Goal: Contribute content: Add original content to the website for others to see

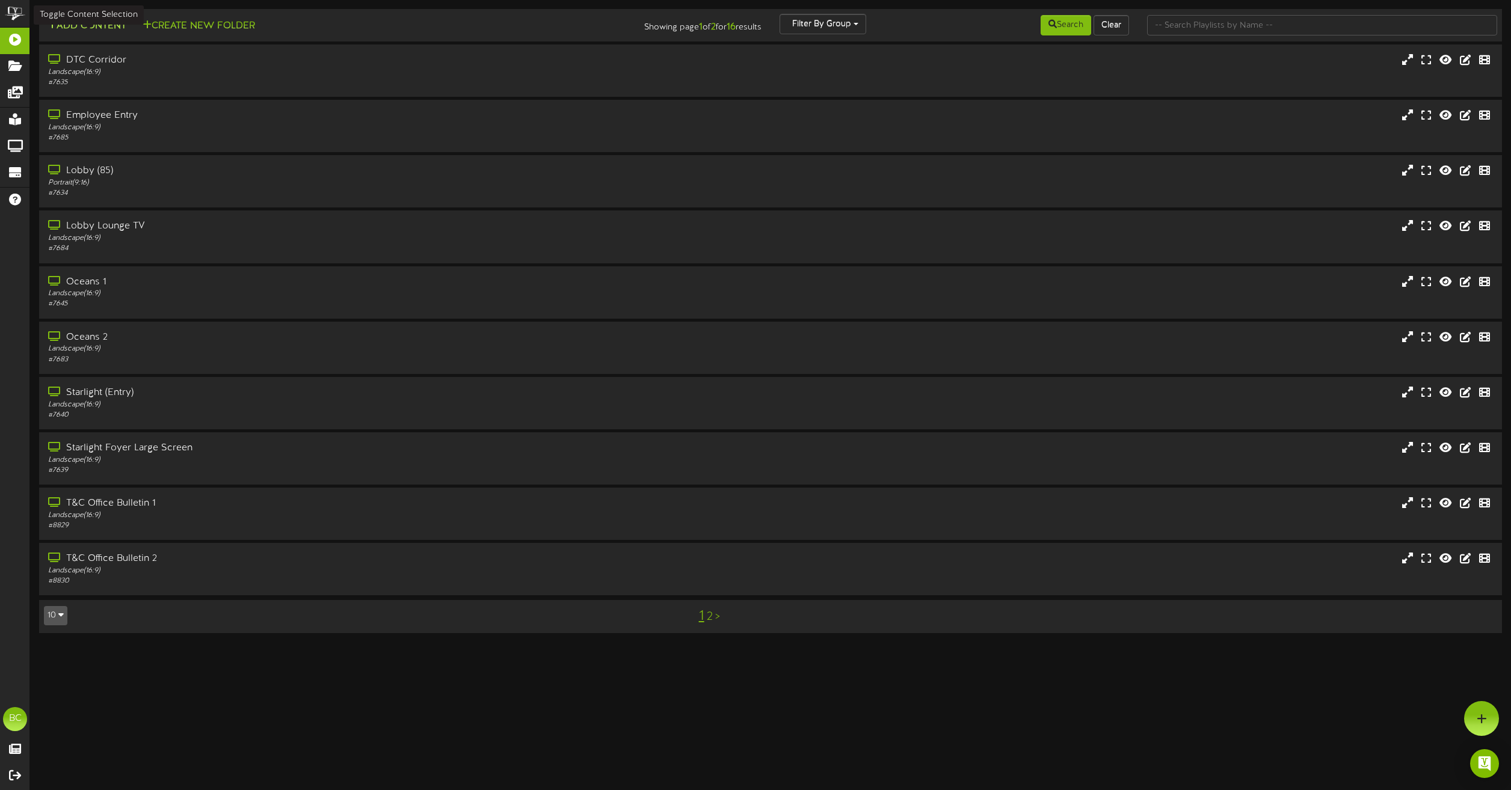
click at [105, 29] on button "Add Content" at bounding box center [87, 26] width 86 height 15
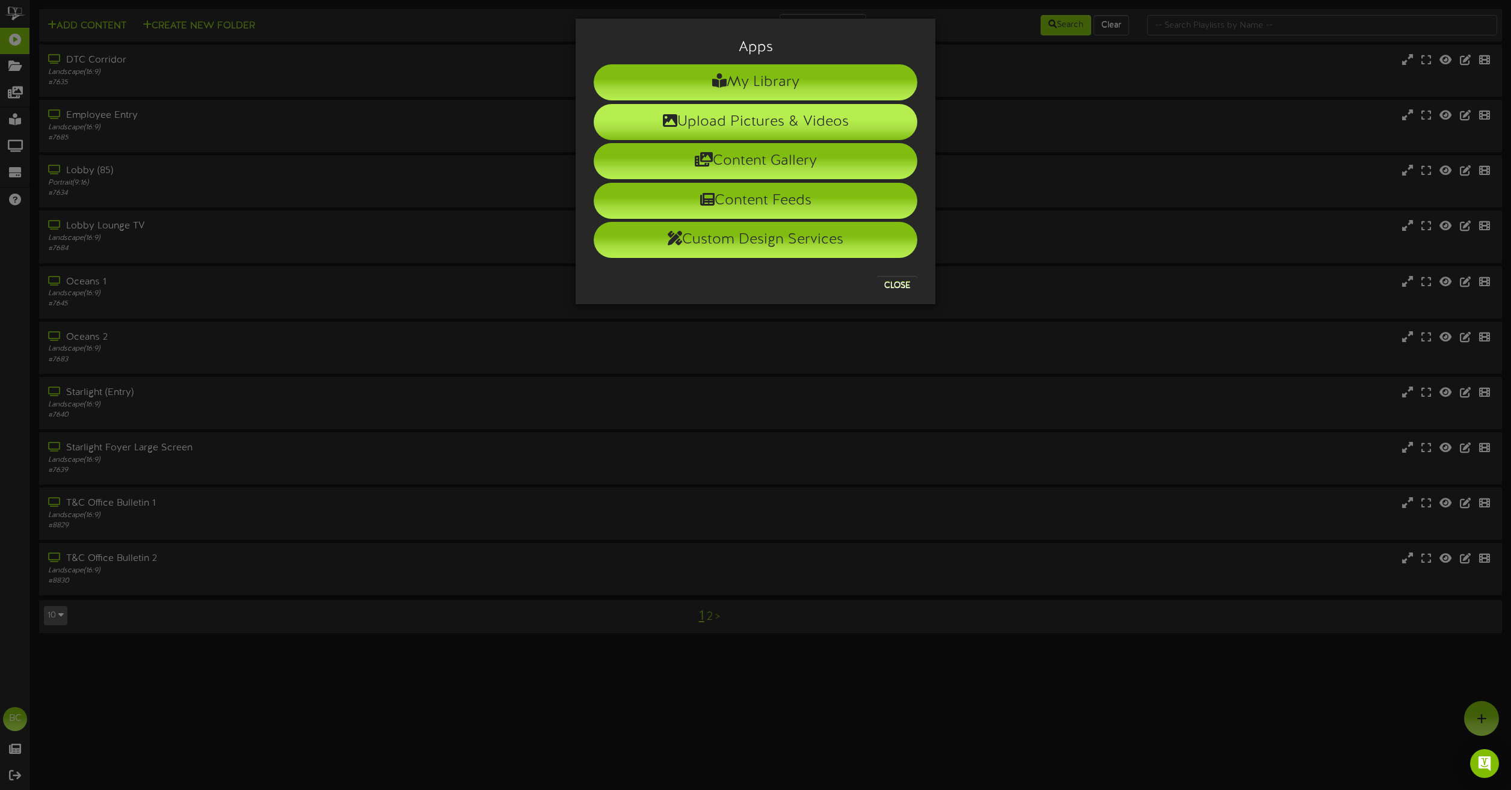
click at [687, 129] on li "Upload Pictures & Videos" at bounding box center [756, 122] width 324 height 36
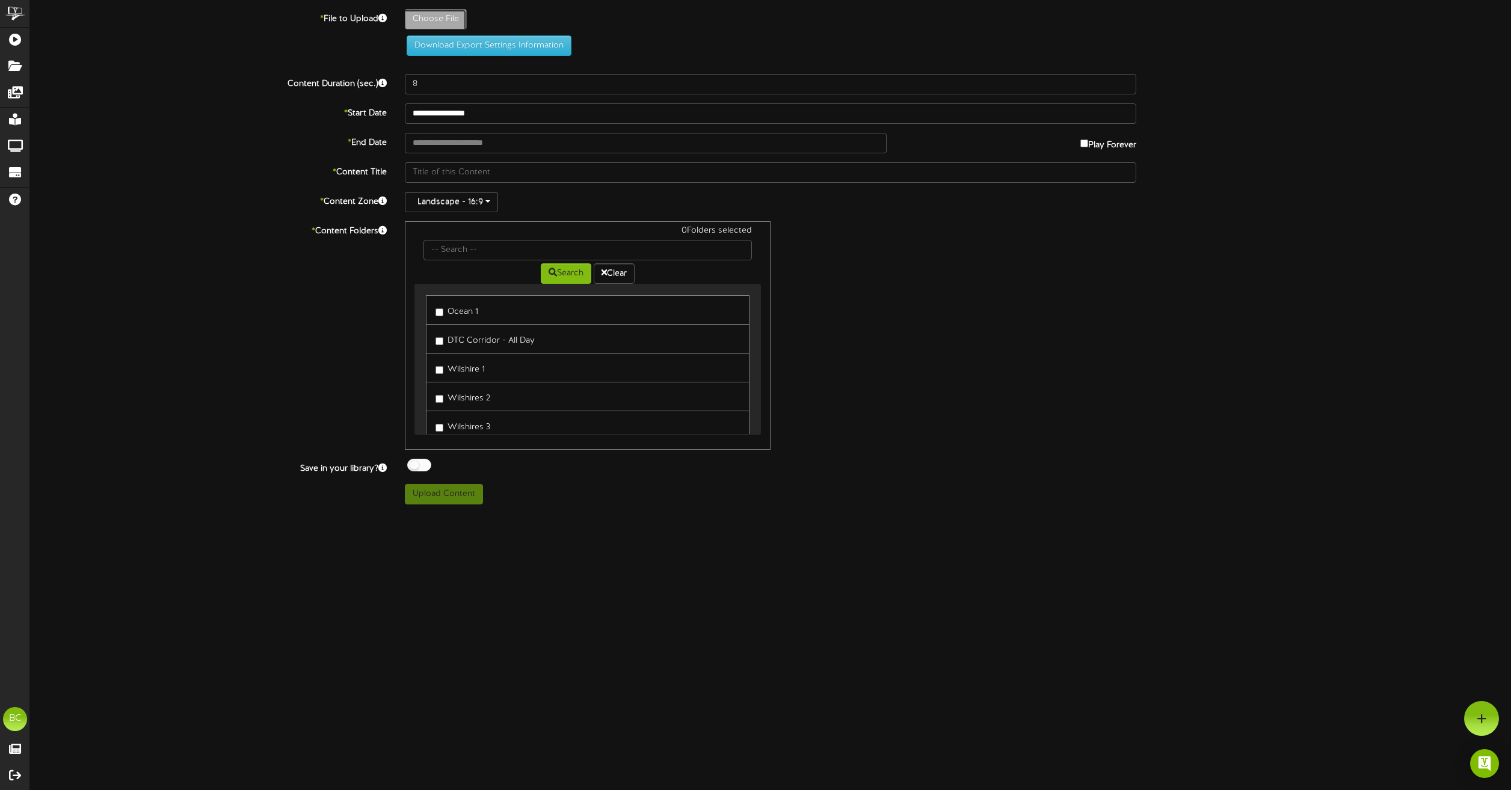
type input "**********"
type input "HousekeepingWeekDay3"
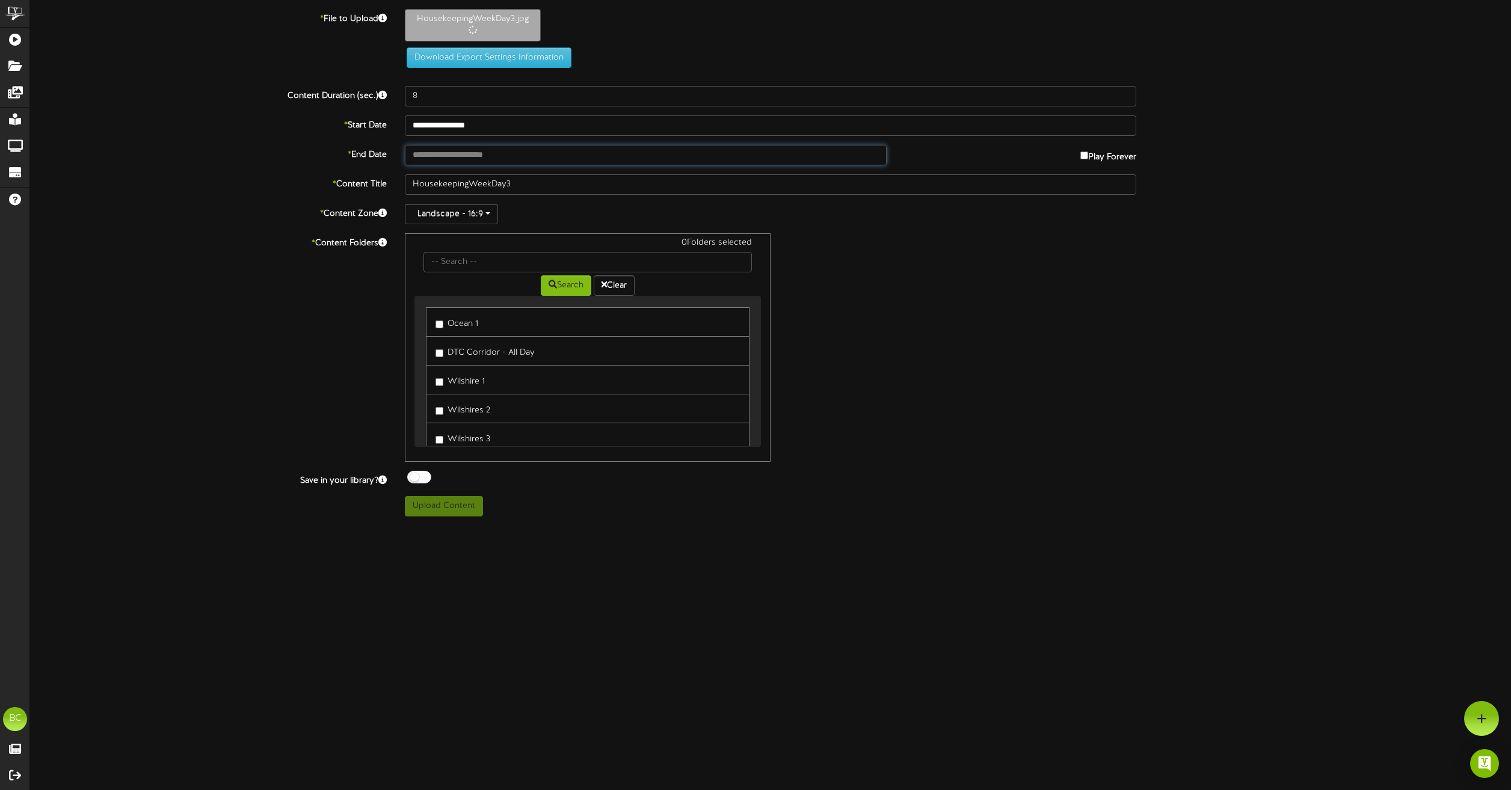
click at [490, 154] on input "text" at bounding box center [646, 155] width 482 height 20
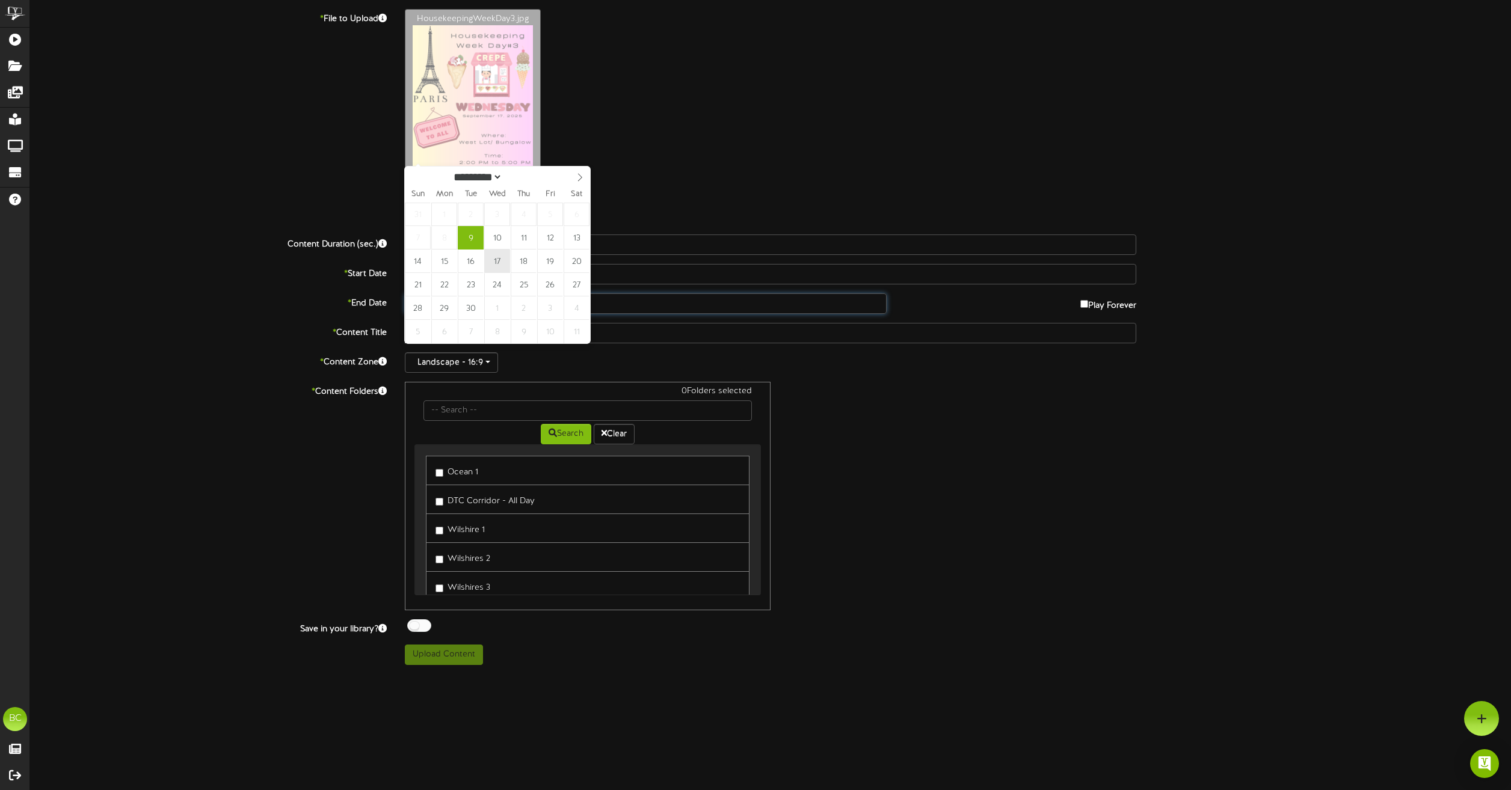
type input "**********"
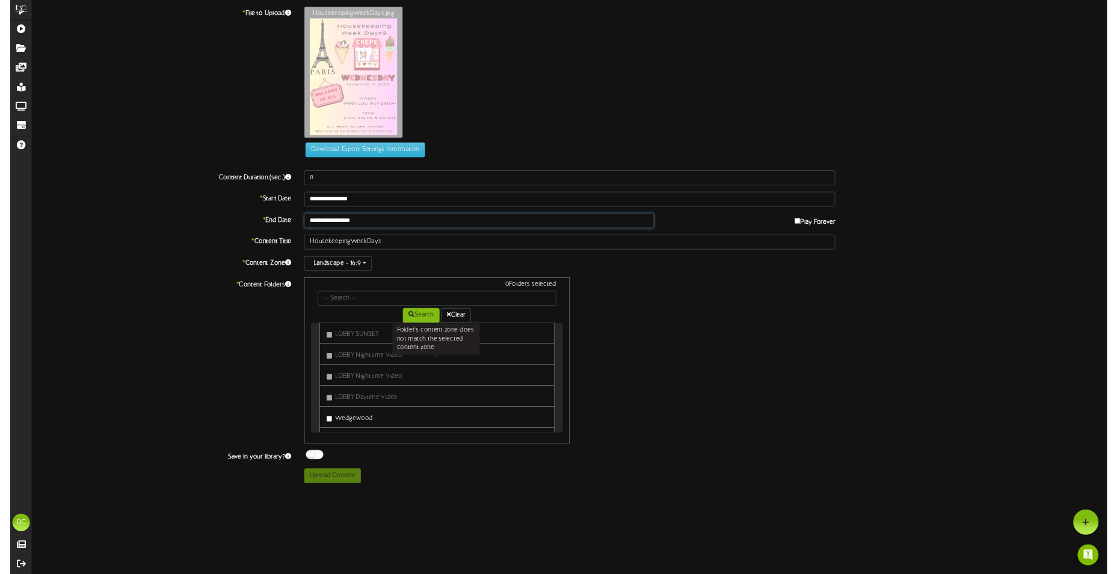
scroll to position [421, 0]
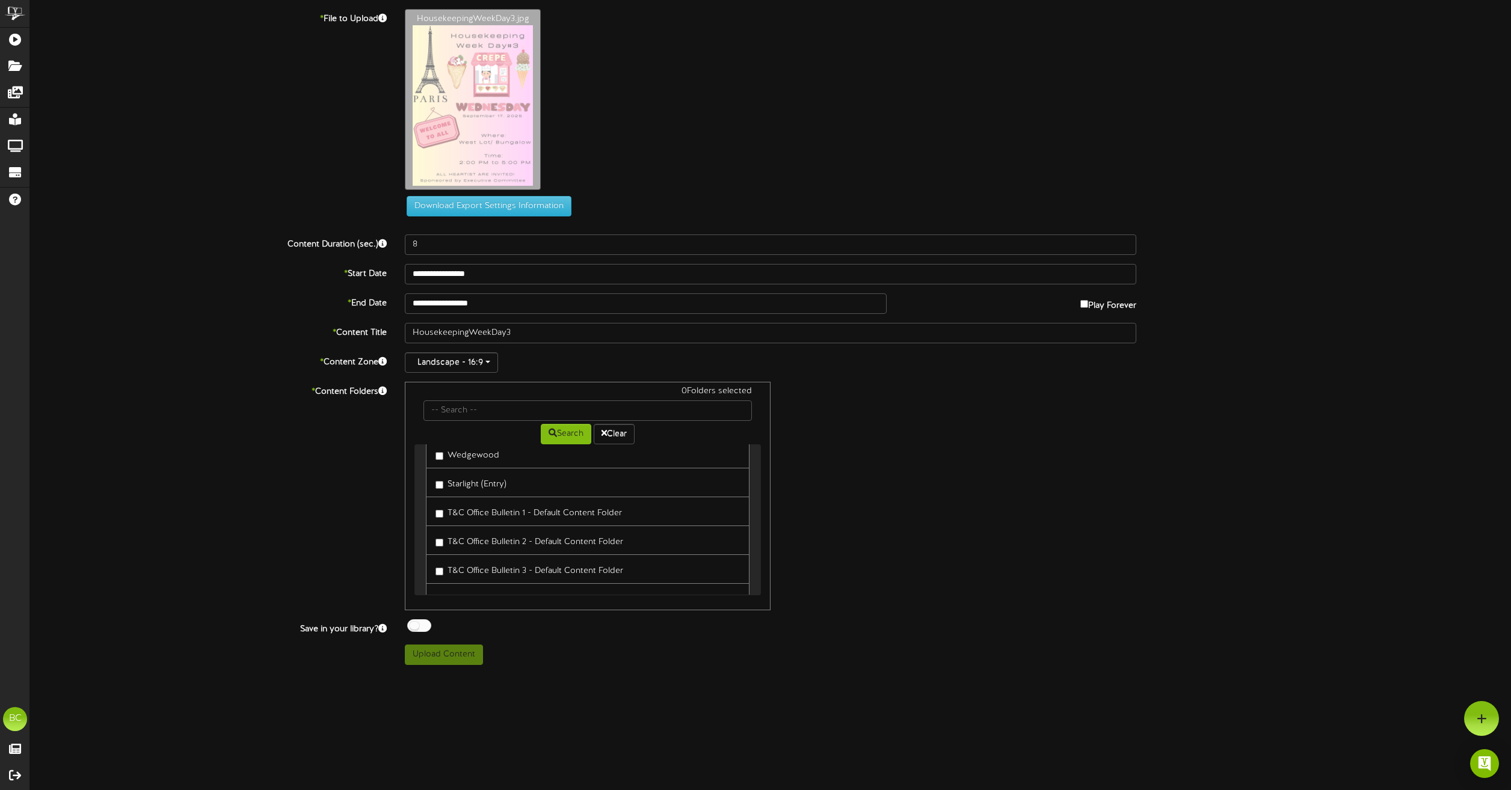
click at [543, 511] on label "T&C Office Bulletin 1 - Default Content Folder" at bounding box center [528, 511] width 186 height 16
click at [544, 540] on label "T&C Office Bulletin 2 - Default Content Folder" at bounding box center [529, 540] width 188 height 16
click at [443, 654] on button "Upload Content" at bounding box center [444, 655] width 78 height 20
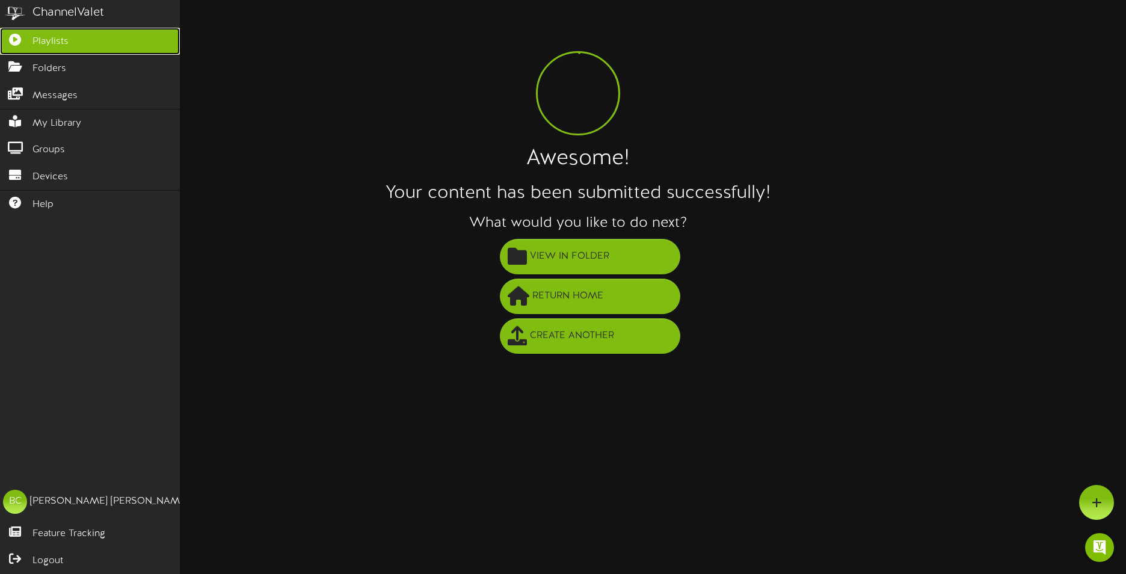
click at [14, 38] on icon at bounding box center [15, 38] width 30 height 9
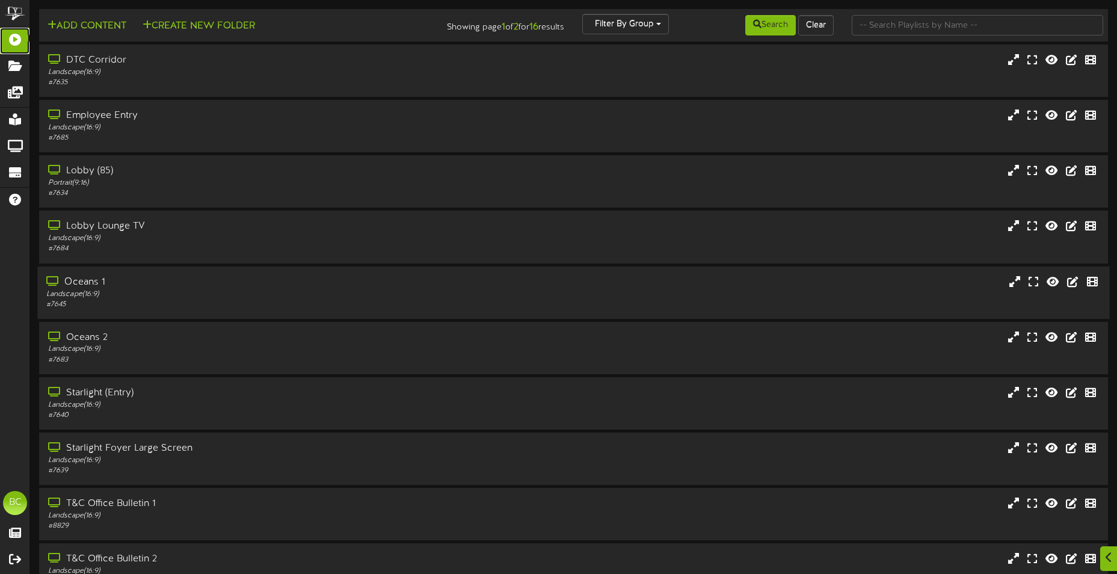
scroll to position [72, 0]
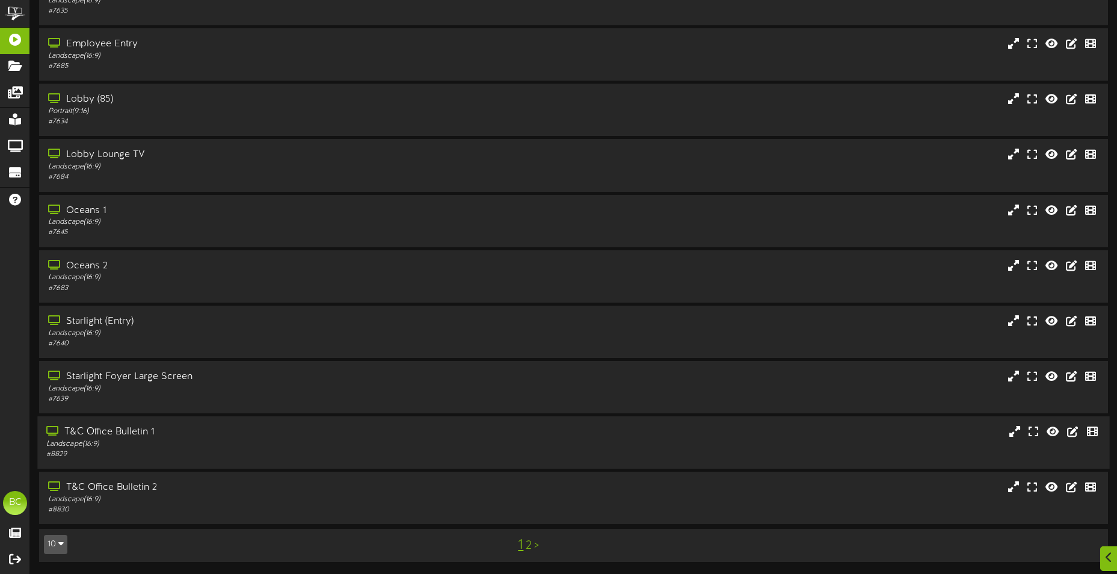
click at [153, 444] on div "Landscape ( 16:9 )" at bounding box center [260, 444] width 429 height 10
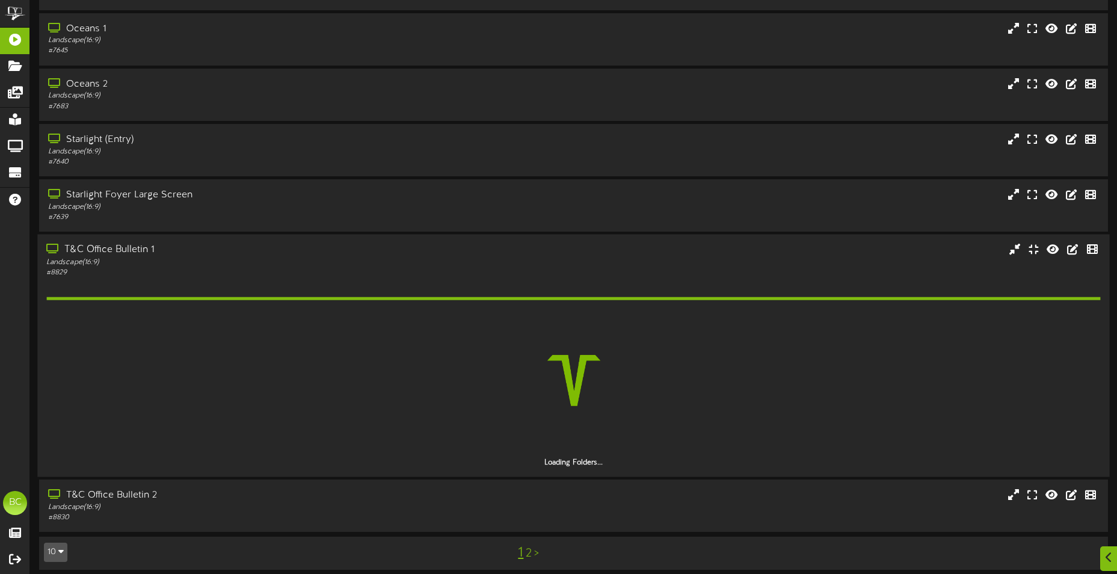
scroll to position [261, 0]
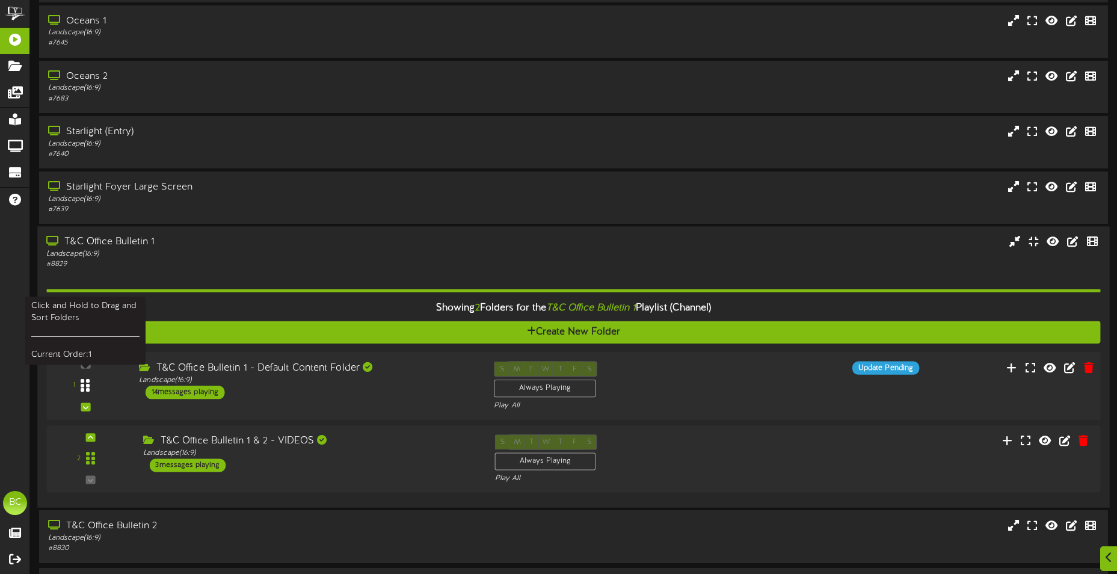
click at [93, 386] on div at bounding box center [86, 386] width 28 height 31
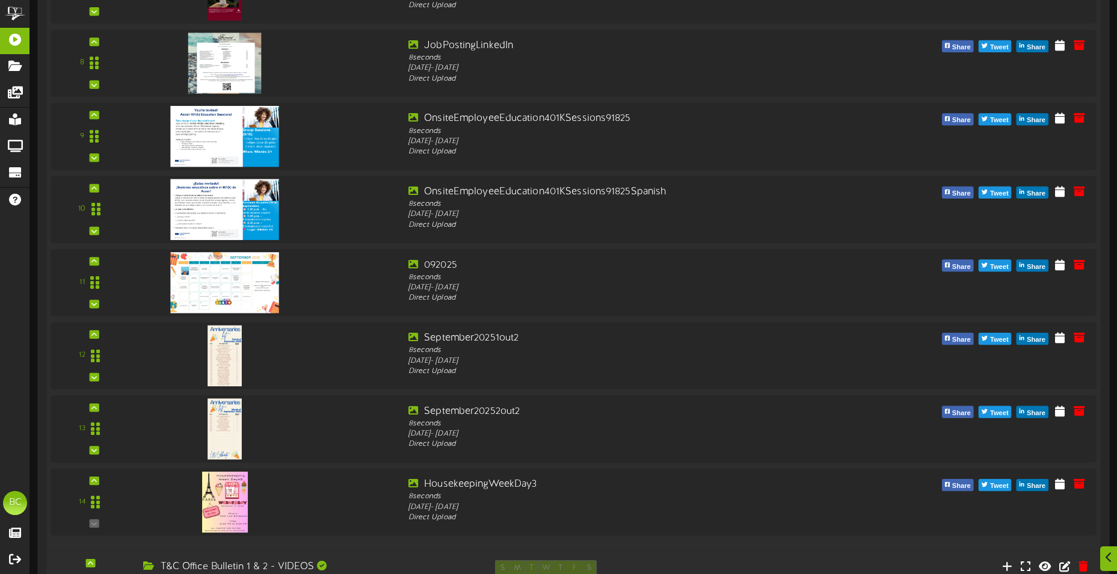
scroll to position [1223, 0]
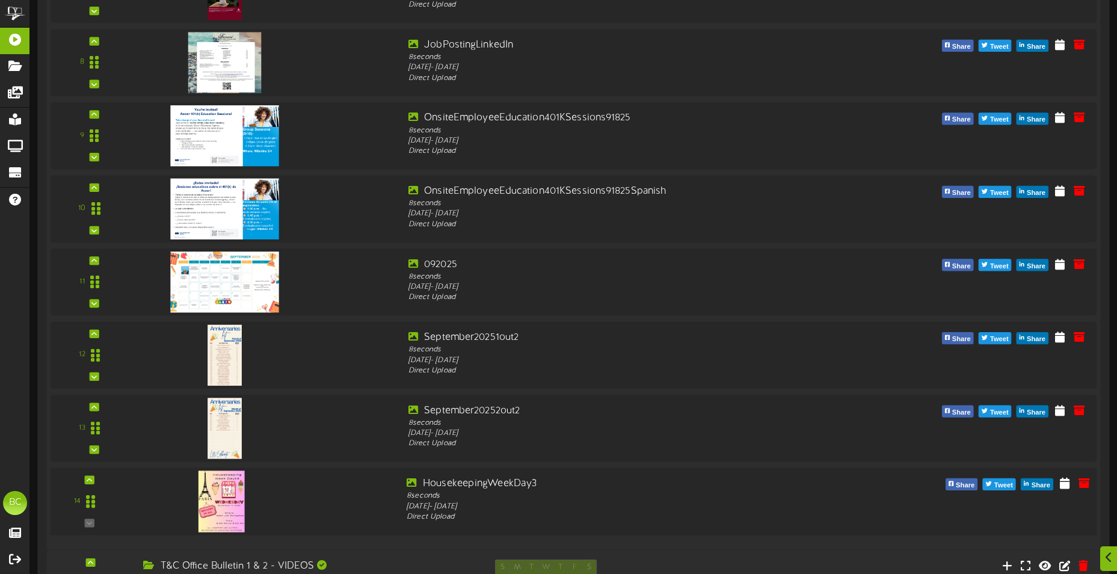
click at [220, 490] on img at bounding box center [221, 500] width 46 height 61
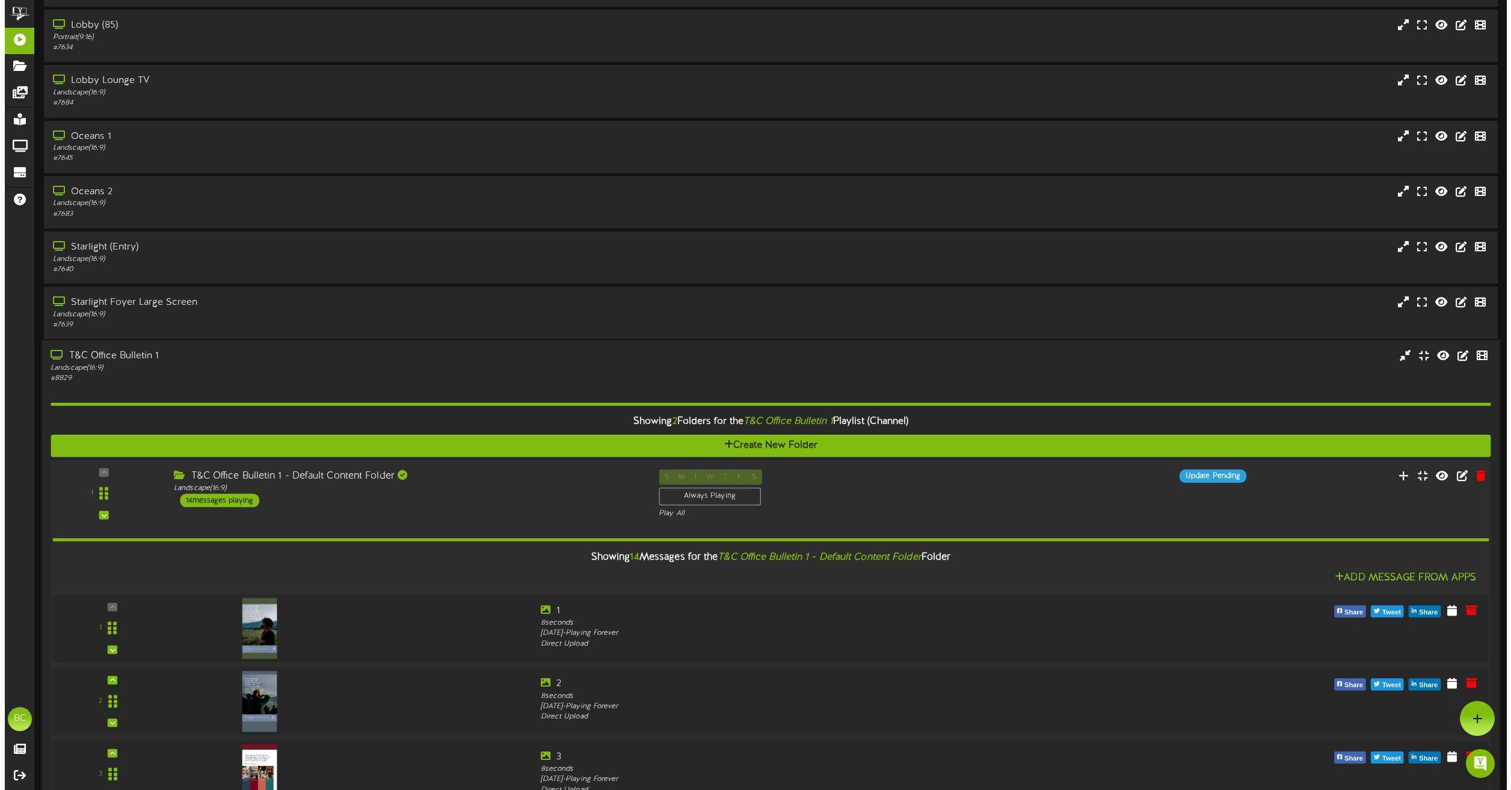
scroll to position [0, 0]
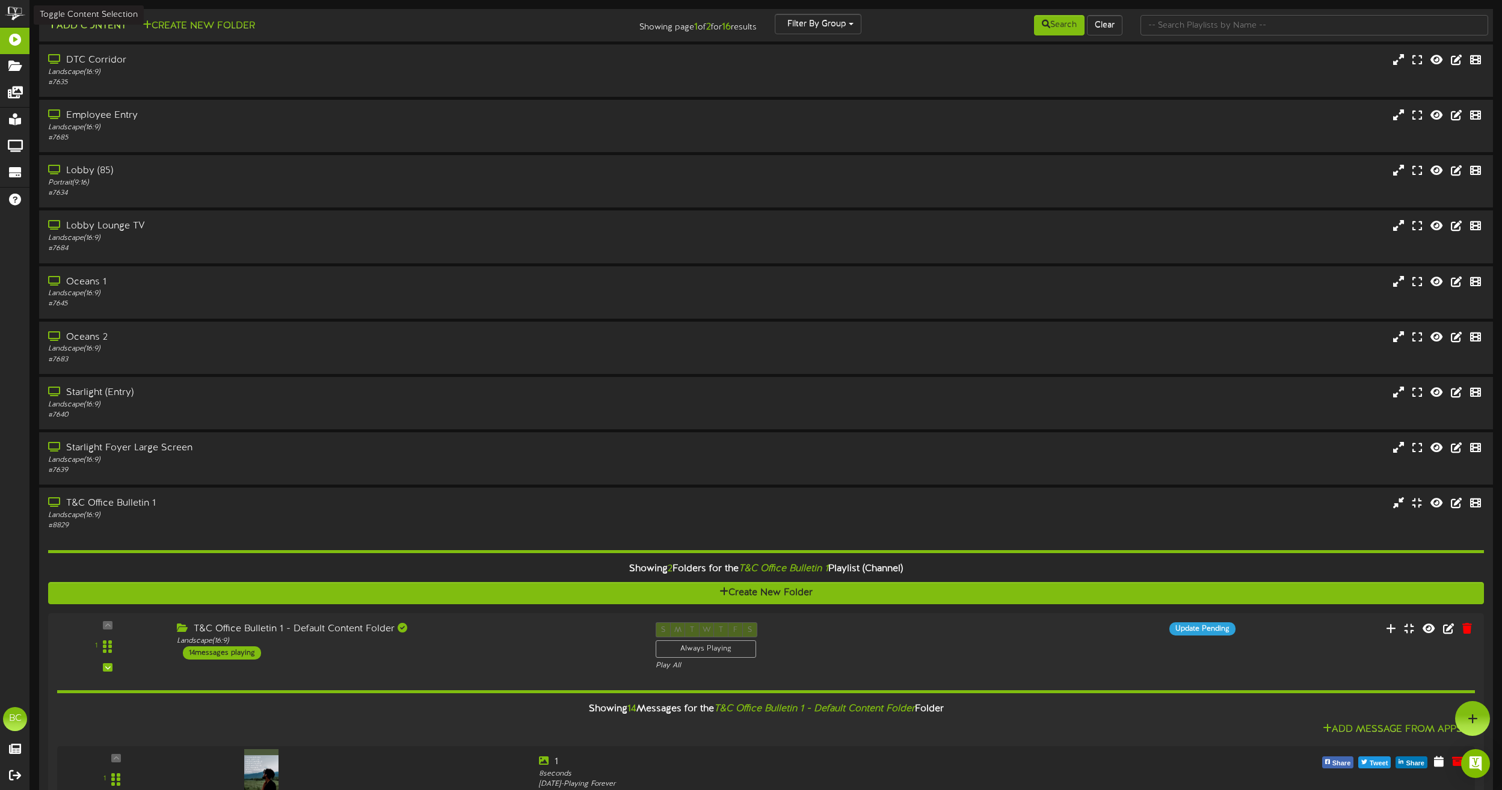
click at [97, 23] on button "Add Content" at bounding box center [87, 26] width 86 height 15
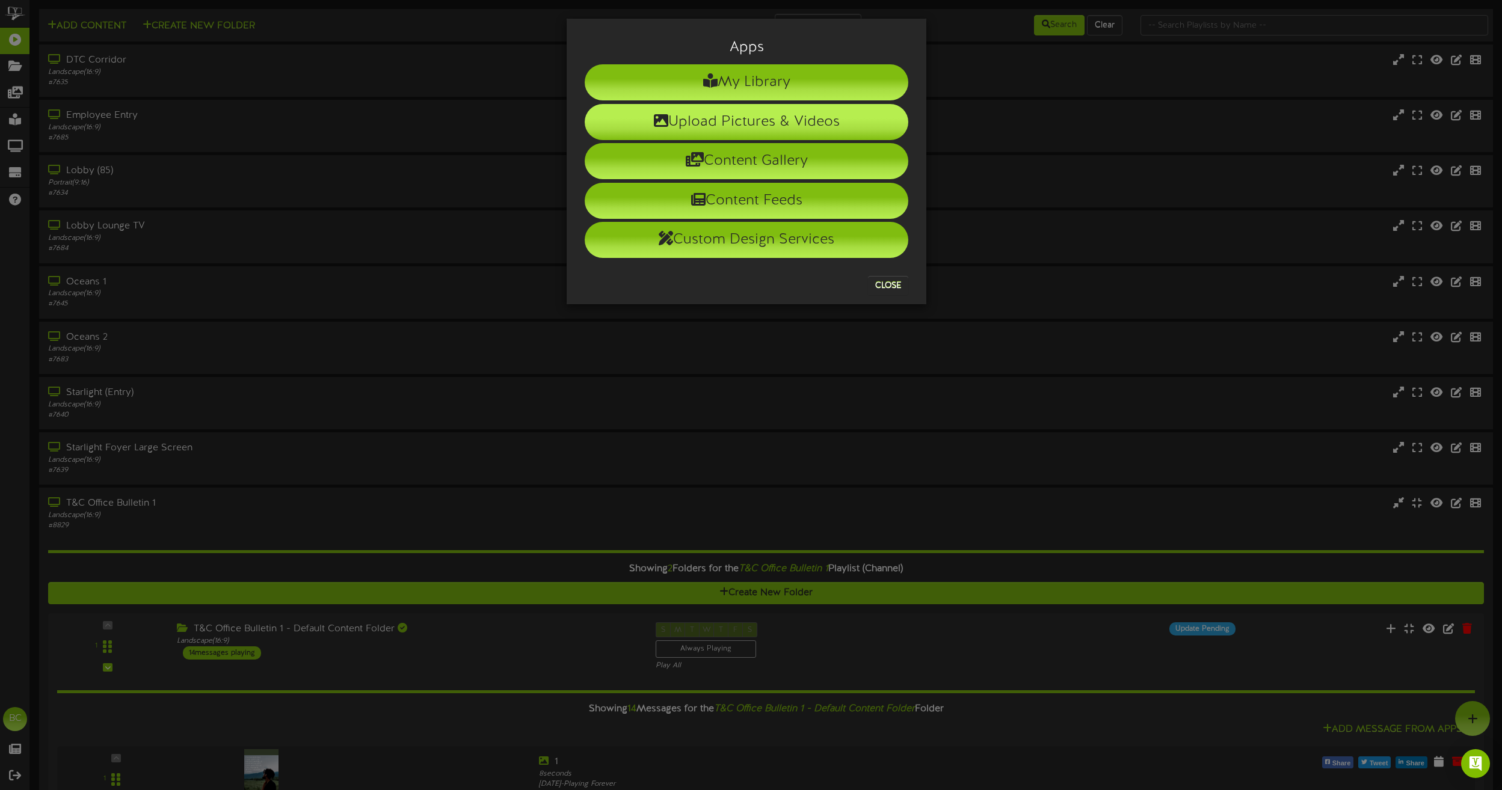
click at [686, 130] on li "Upload Pictures & Videos" at bounding box center [747, 122] width 324 height 36
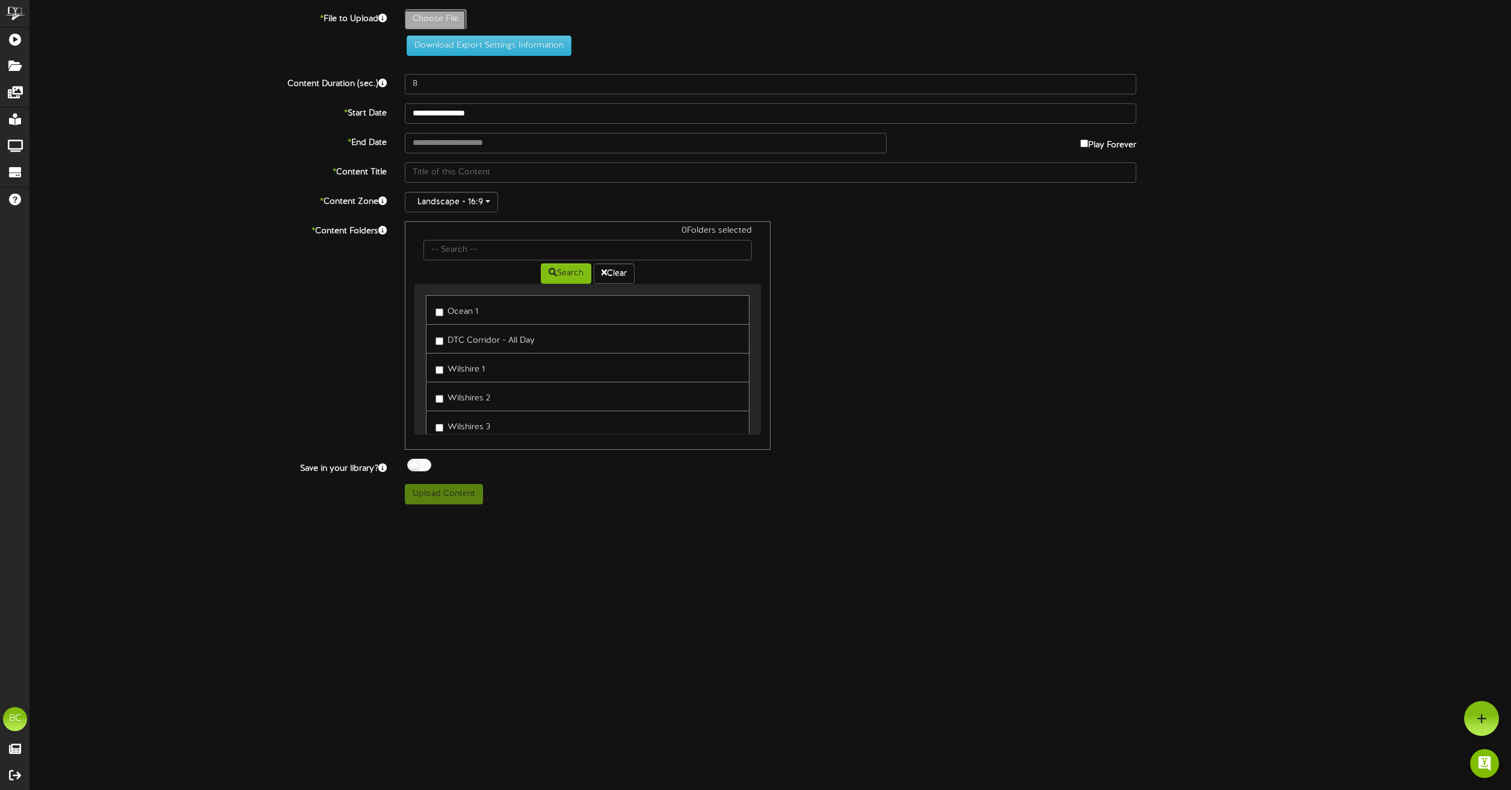
type input "**********"
type input "HousekeepingWeekDay5"
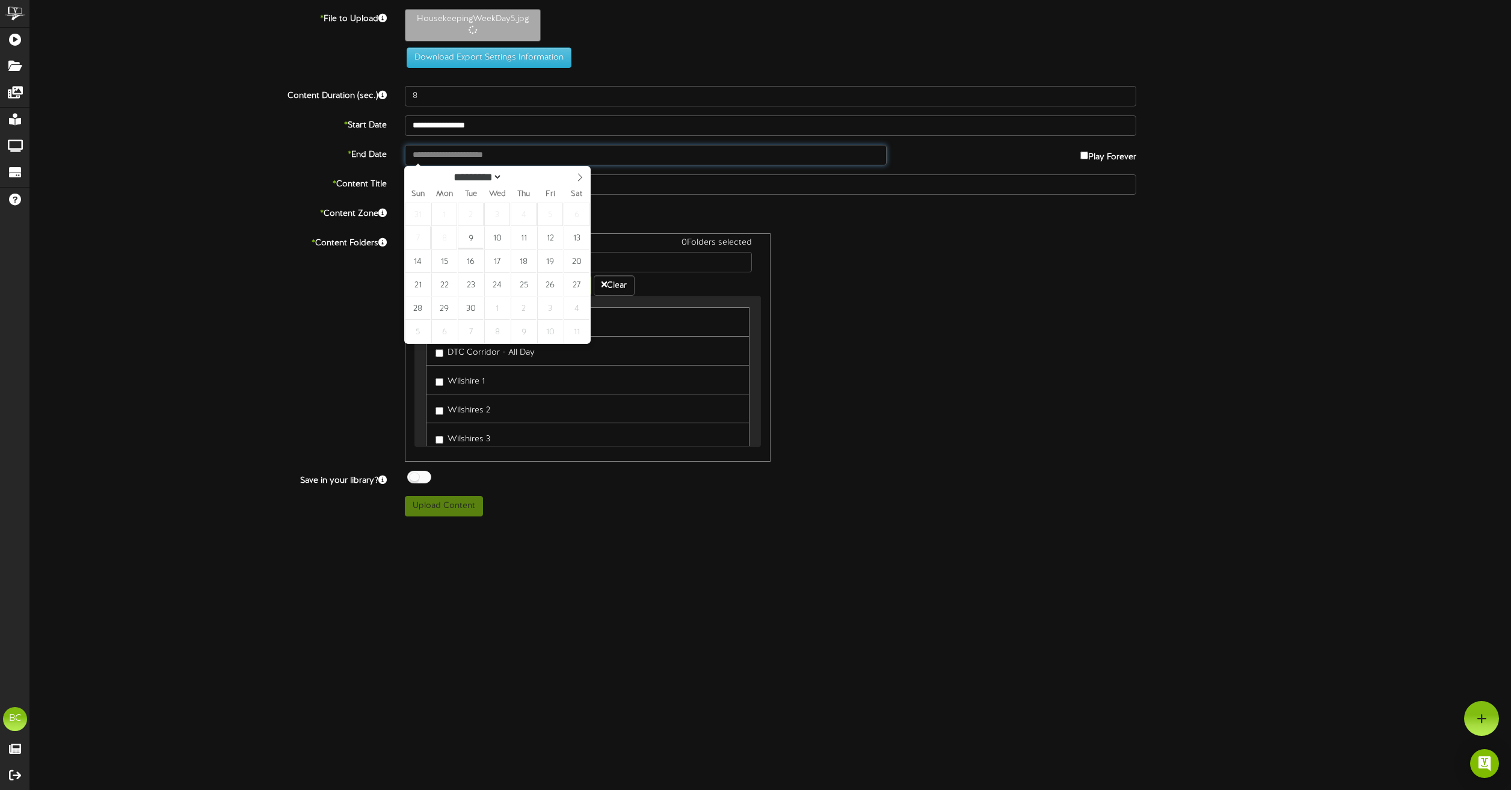
click at [485, 153] on input "text" at bounding box center [646, 155] width 482 height 20
type input "**********"
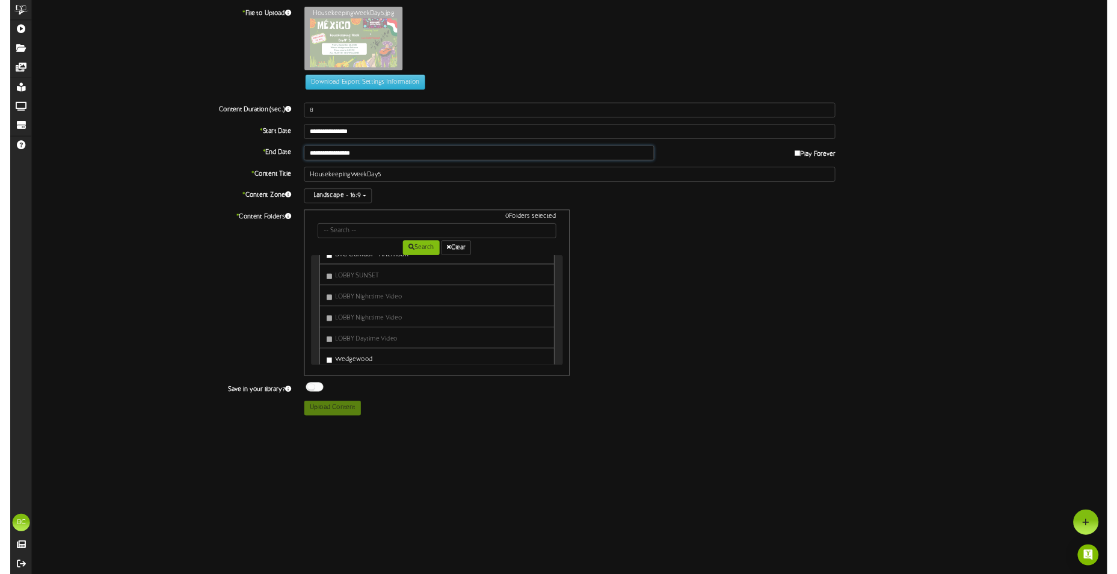
scroll to position [421, 0]
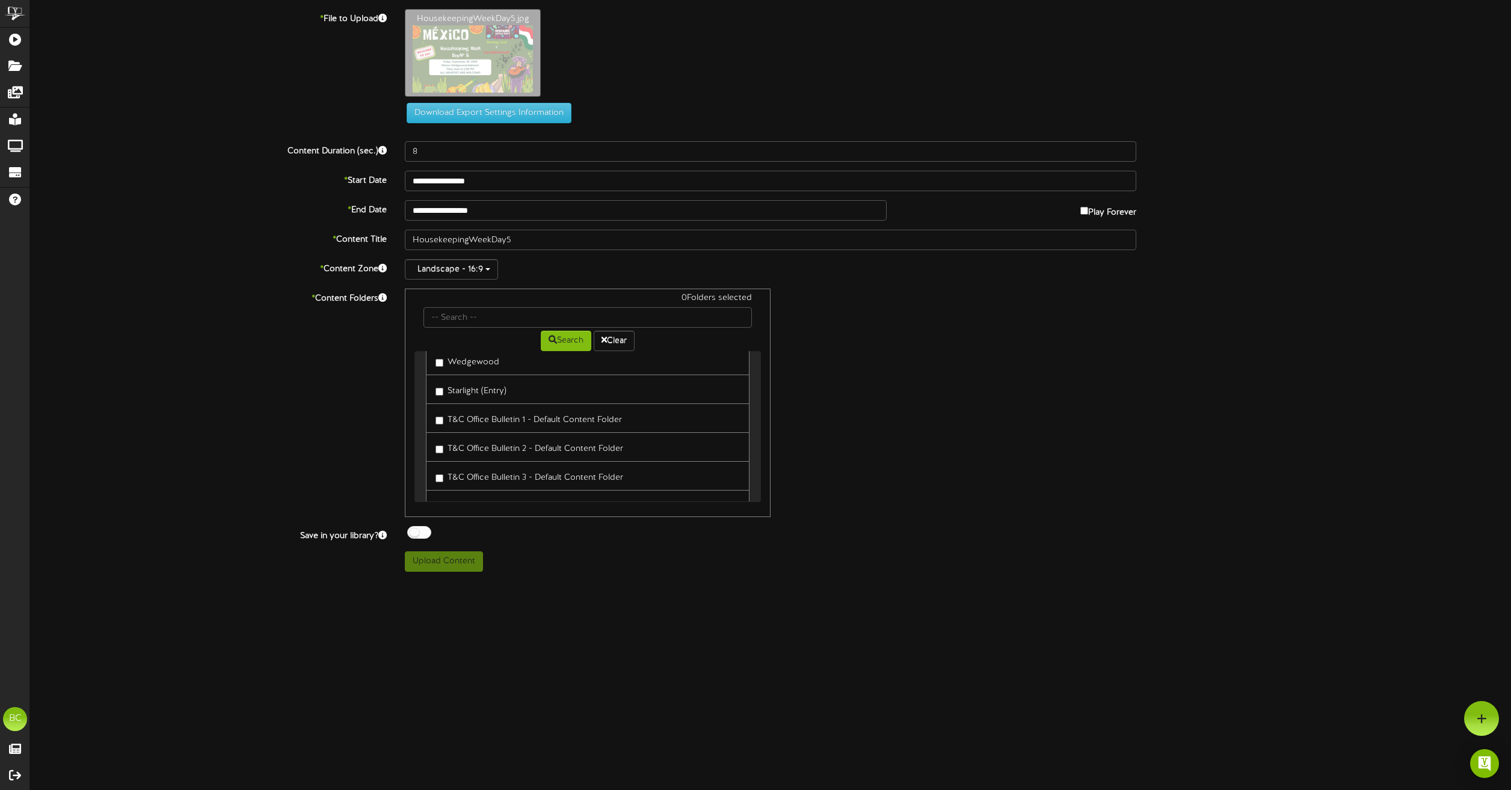
click at [538, 419] on label "T&C Office Bulletin 1 - Default Content Folder" at bounding box center [528, 418] width 186 height 16
click at [533, 446] on label "T&C Office Bulletin 2 - Default Content Folder" at bounding box center [529, 447] width 188 height 16
click at [466, 570] on button "Upload Content" at bounding box center [444, 562] width 78 height 20
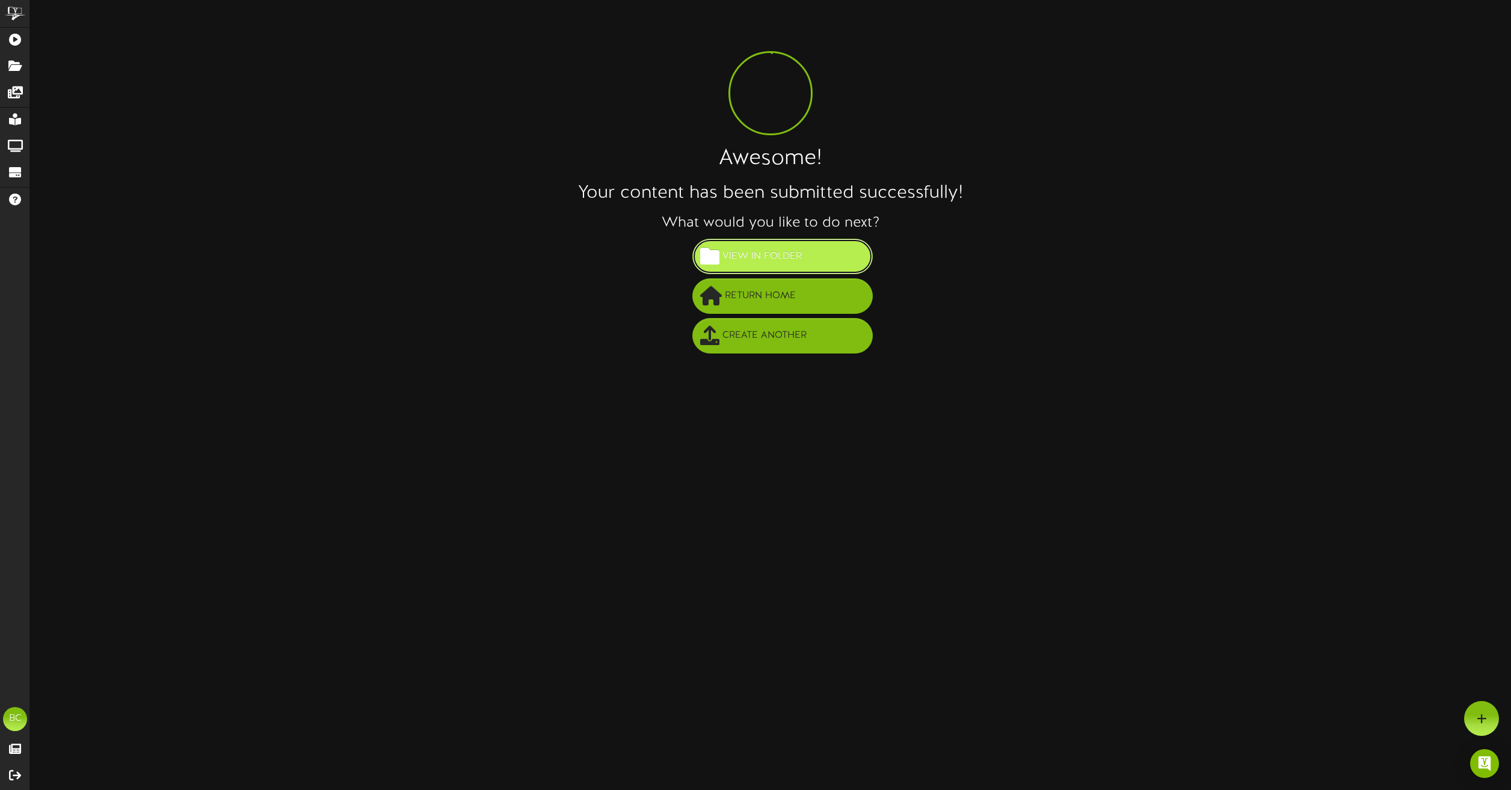
click at [723, 260] on span "View in Folder" at bounding box center [761, 257] width 85 height 20
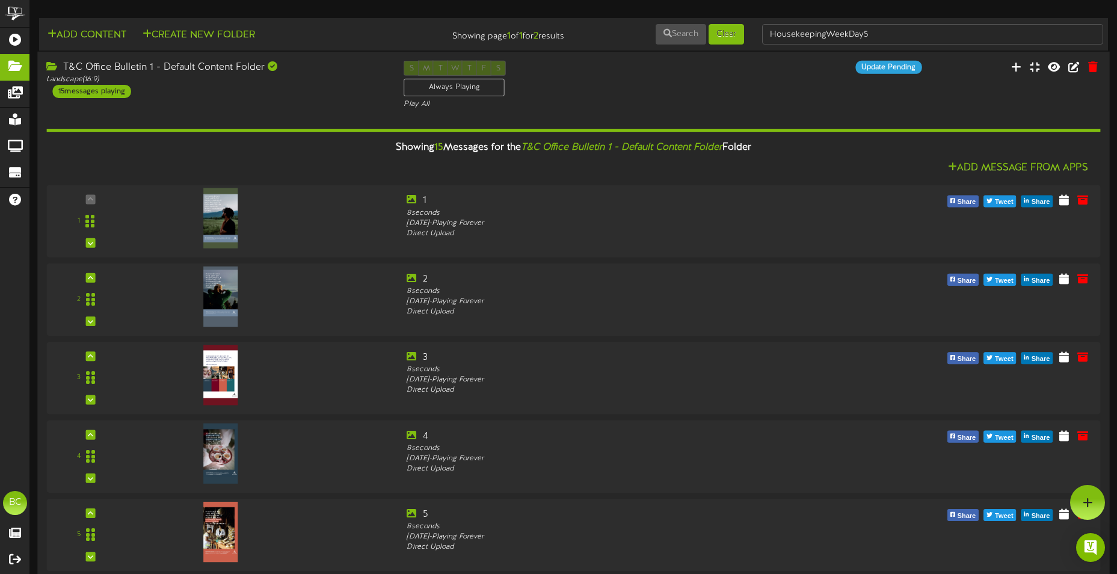
click at [163, 69] on div "T&C Office Bulletin 1 - Default Content Folder" at bounding box center [215, 68] width 339 height 14
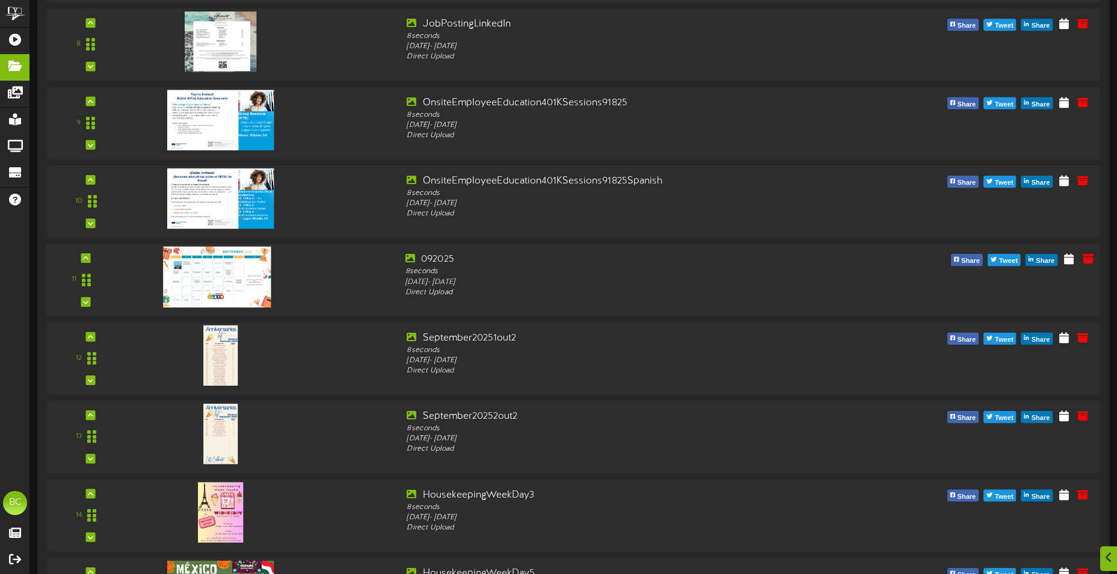
scroll to position [842, 0]
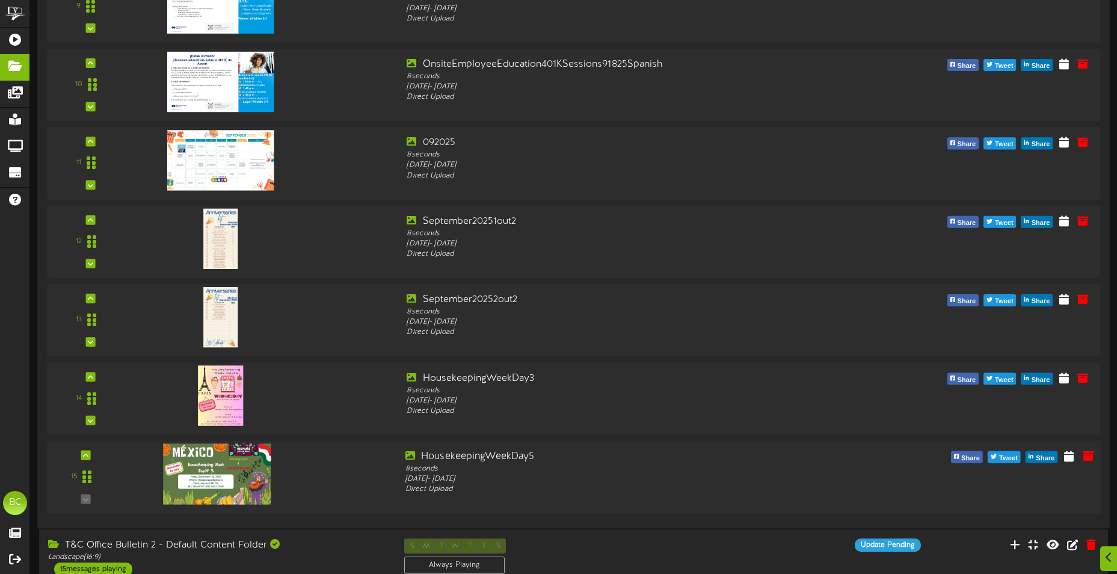
click at [241, 467] on img at bounding box center [217, 473] width 108 height 61
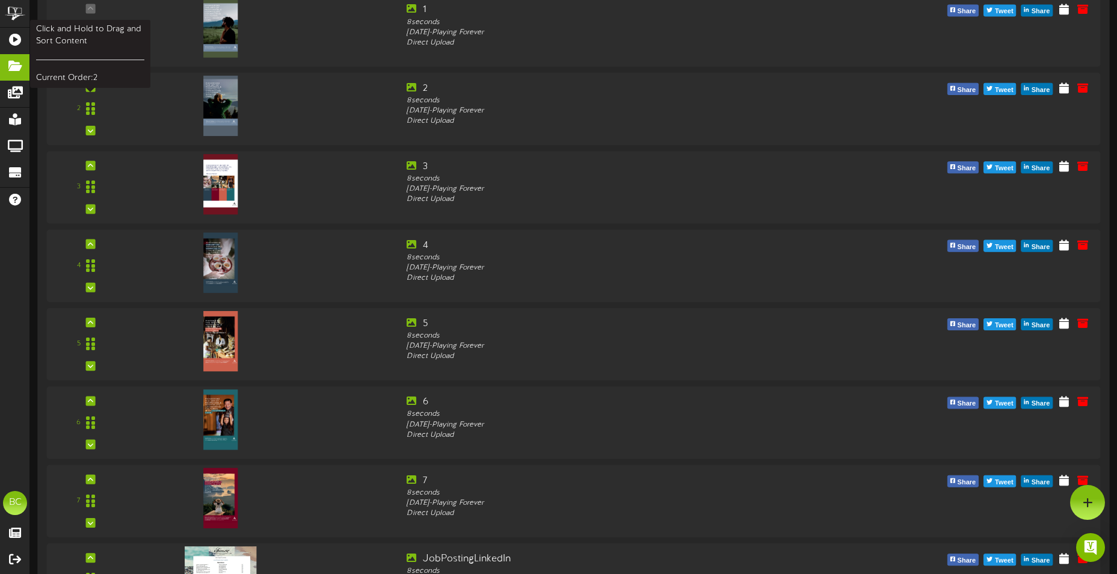
scroll to position [0, 0]
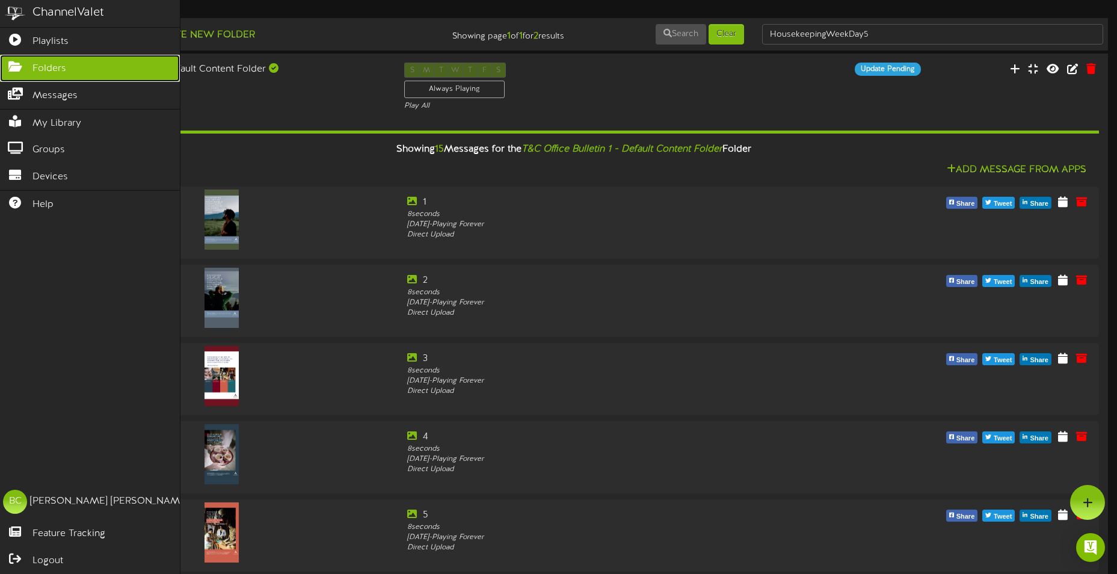
click at [13, 67] on icon at bounding box center [15, 65] width 30 height 9
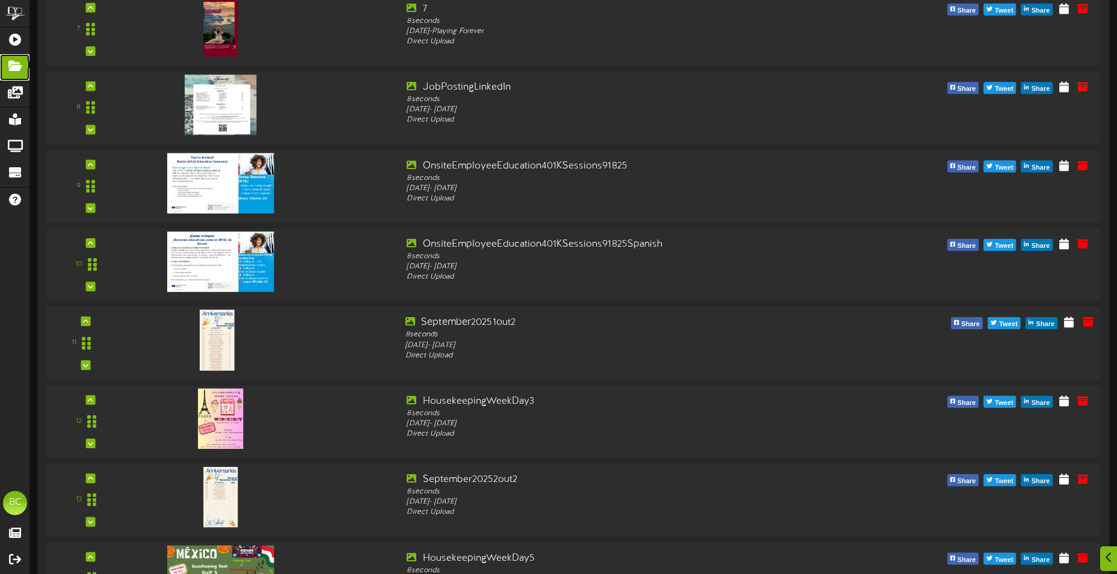
scroll to position [2161, 0]
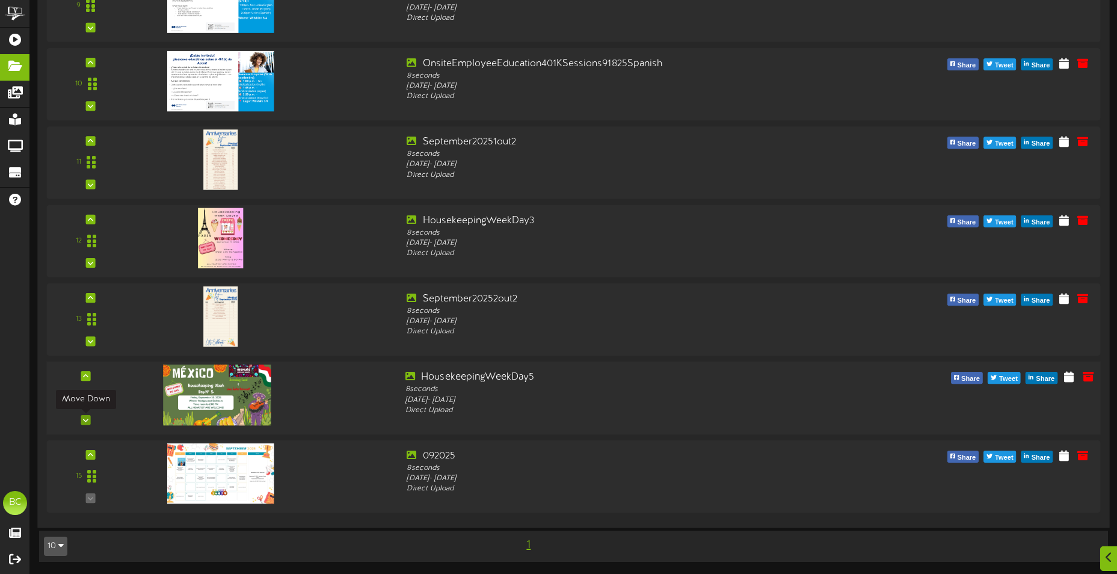
click at [90, 416] on div at bounding box center [86, 420] width 10 height 10
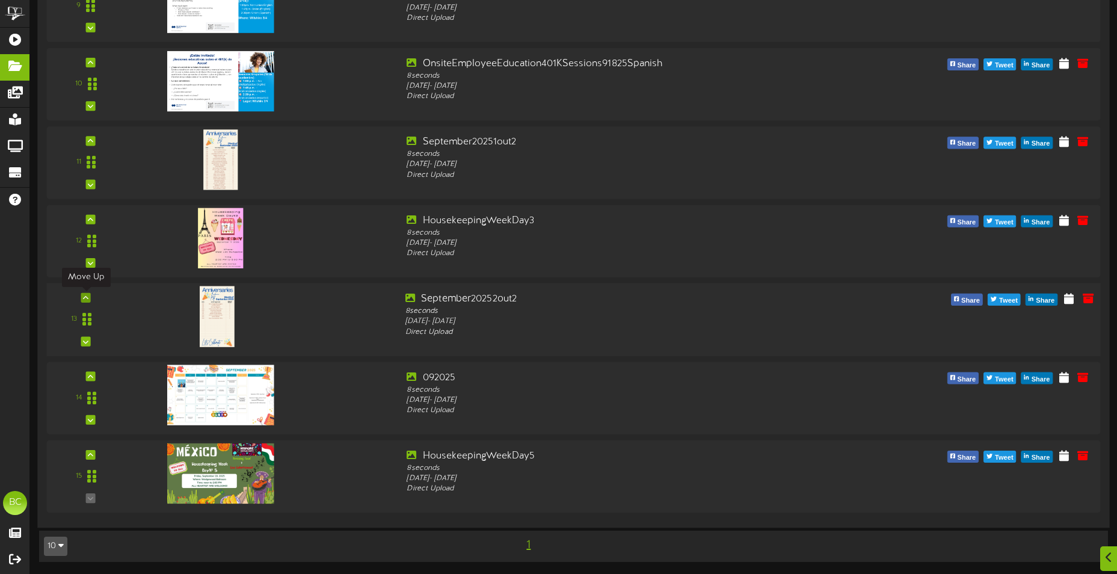
click at [88, 297] on div at bounding box center [86, 298] width 10 height 10
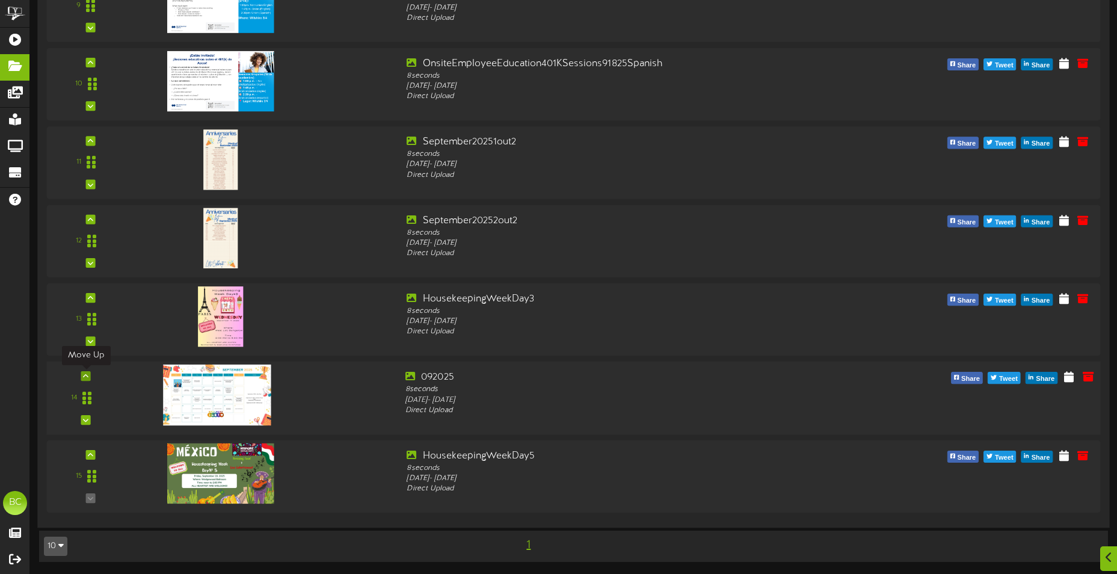
click at [85, 377] on icon at bounding box center [85, 376] width 5 height 6
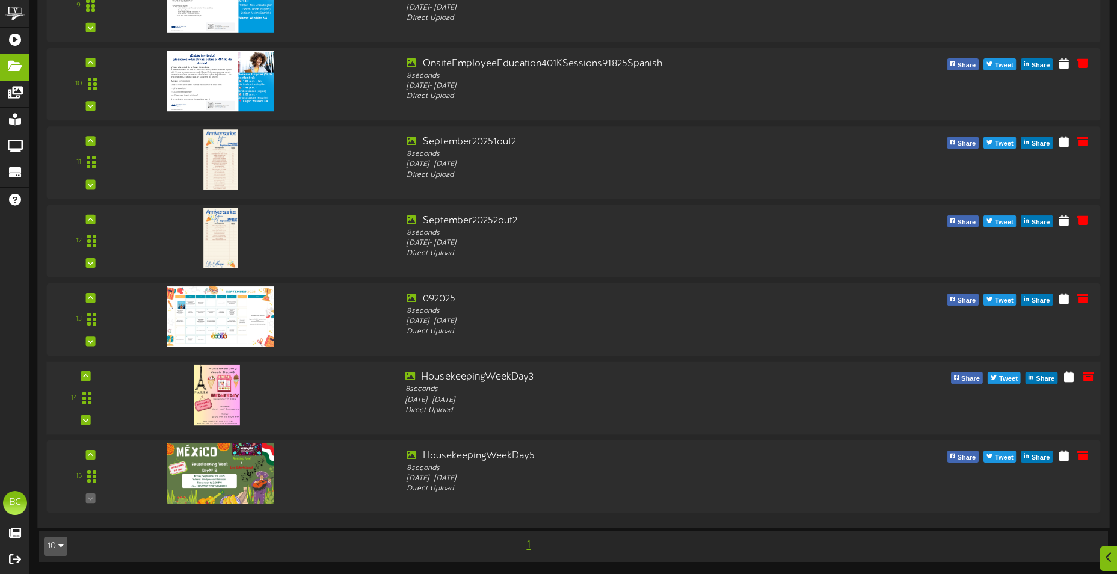
click at [220, 393] on img at bounding box center [217, 394] width 46 height 61
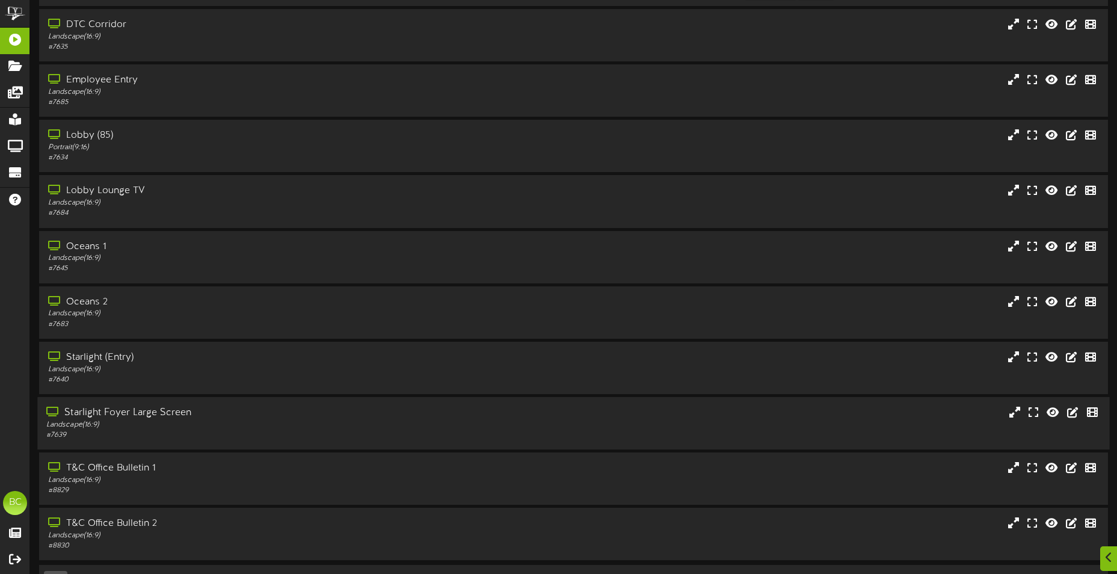
scroll to position [72, 0]
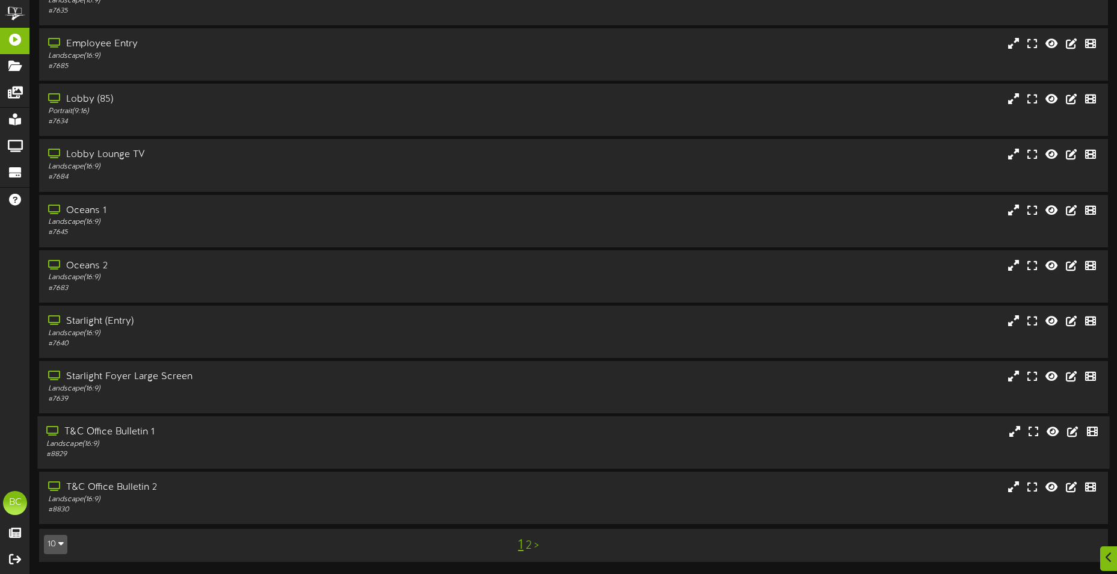
click at [121, 437] on div "T&C Office Bulletin 1" at bounding box center [260, 432] width 429 height 14
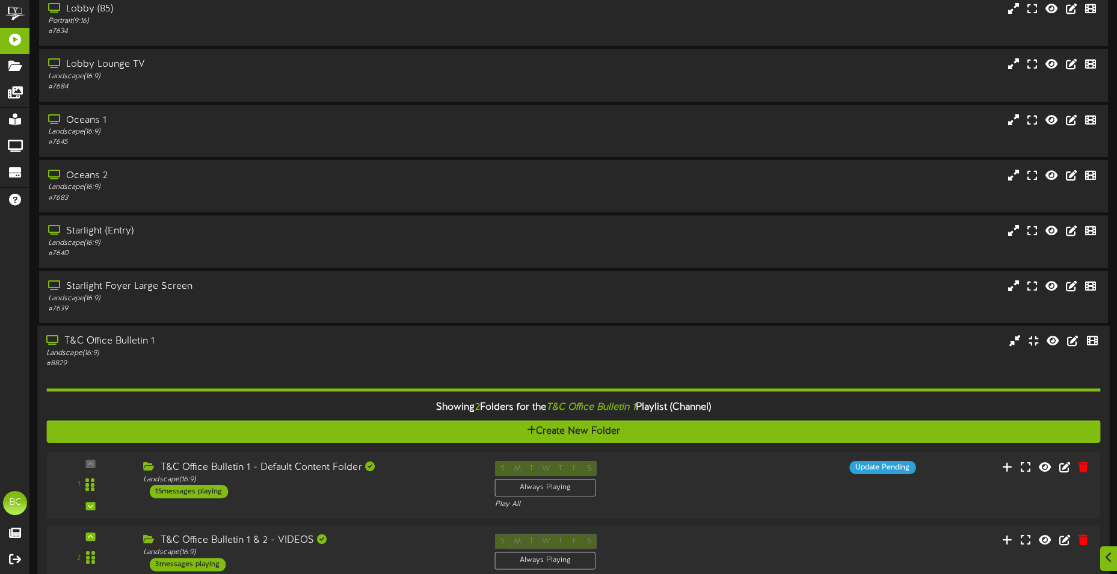
scroll to position [300, 0]
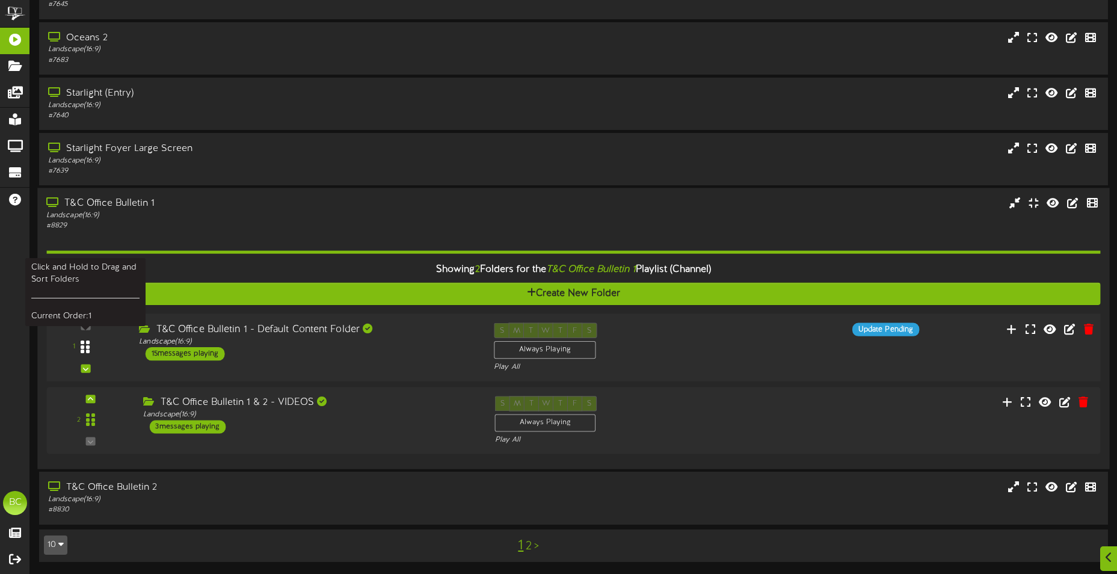
click at [86, 347] on icon at bounding box center [85, 347] width 9 height 14
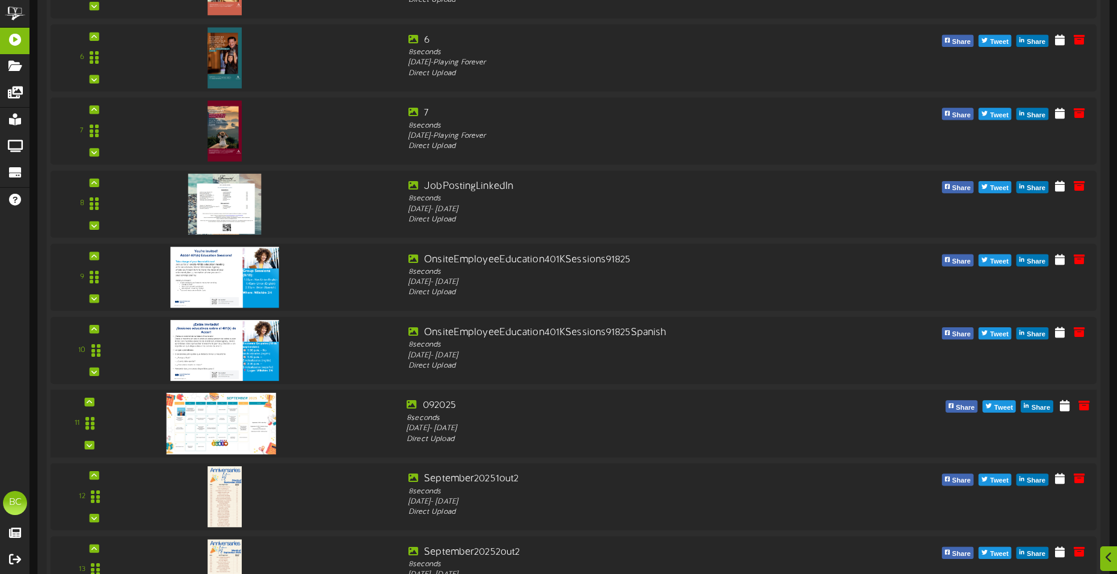
scroll to position [1322, 0]
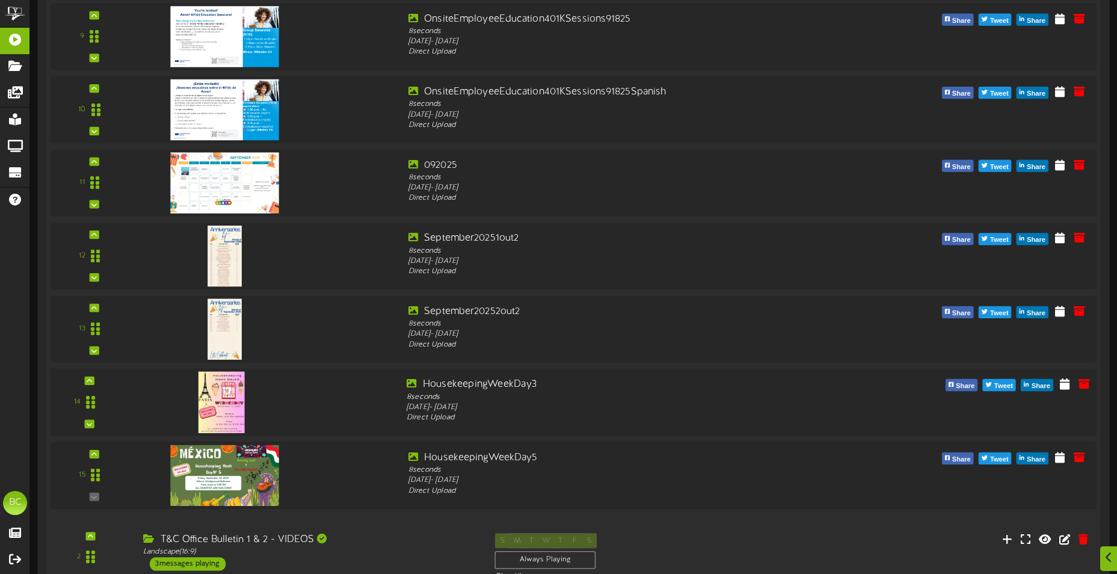
click at [218, 400] on img at bounding box center [221, 401] width 46 height 61
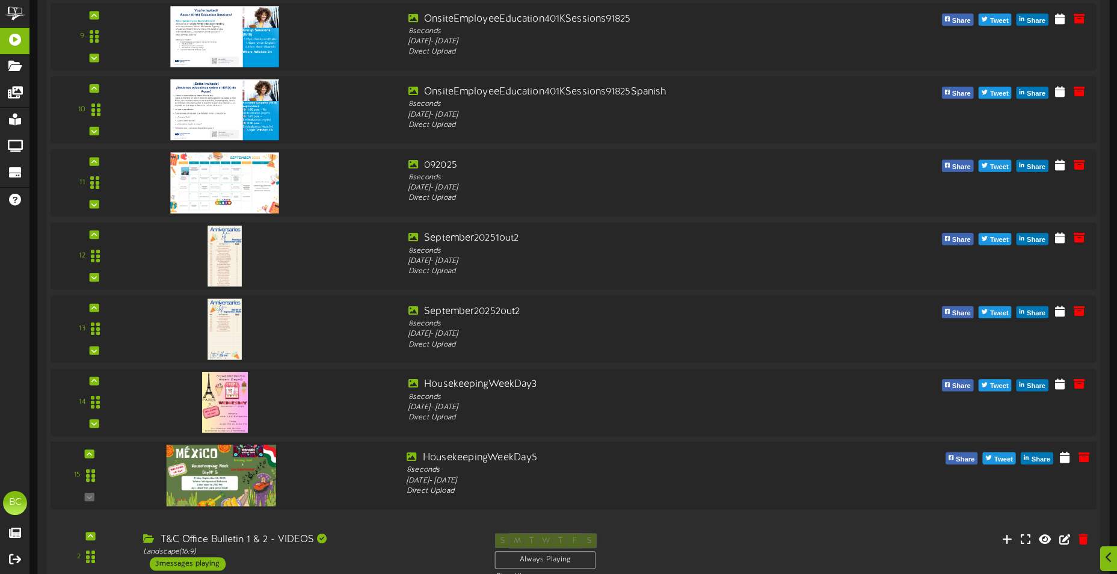
click at [225, 479] on img at bounding box center [221, 474] width 109 height 61
click at [1065, 457] on icon at bounding box center [1065, 456] width 12 height 13
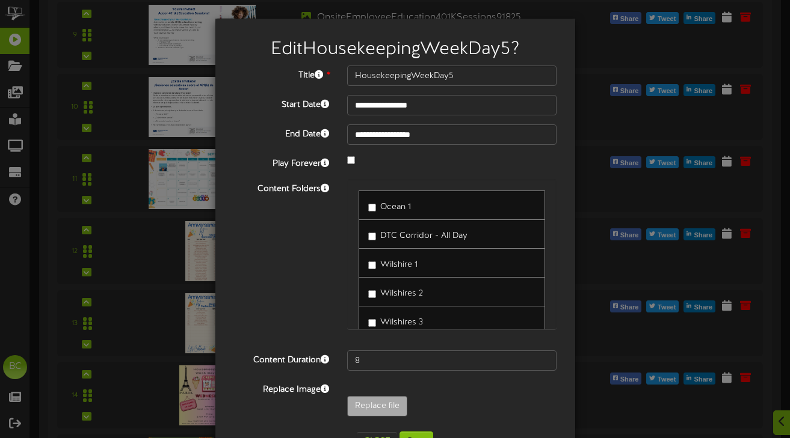
scroll to position [60, 0]
type input "**********"
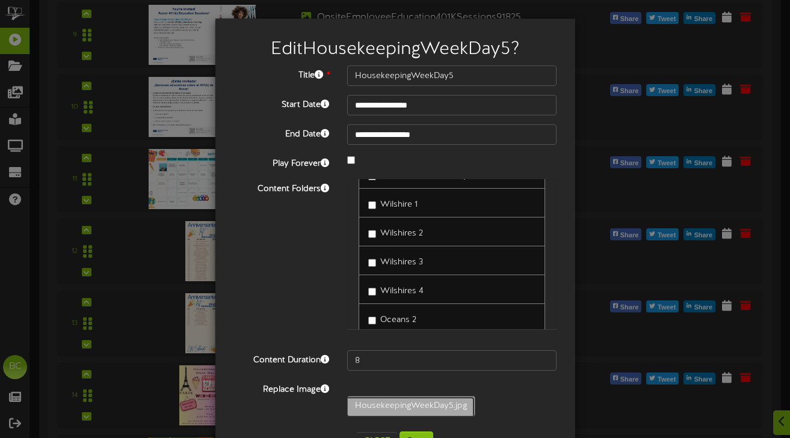
scroll to position [42, 0]
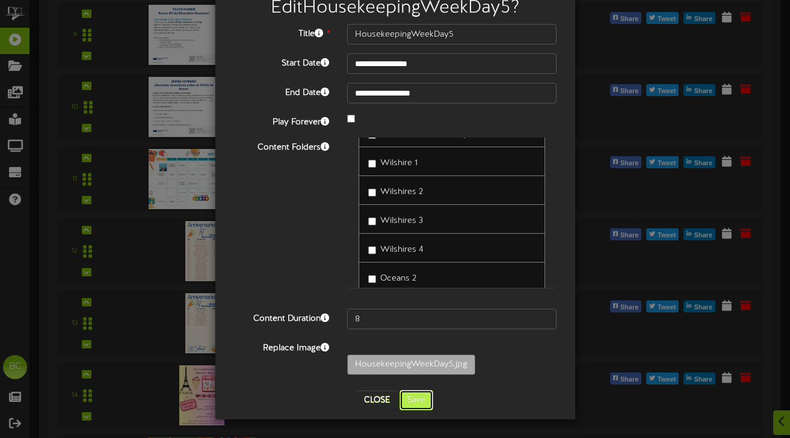
click at [418, 402] on button "Save" at bounding box center [416, 400] width 34 height 20
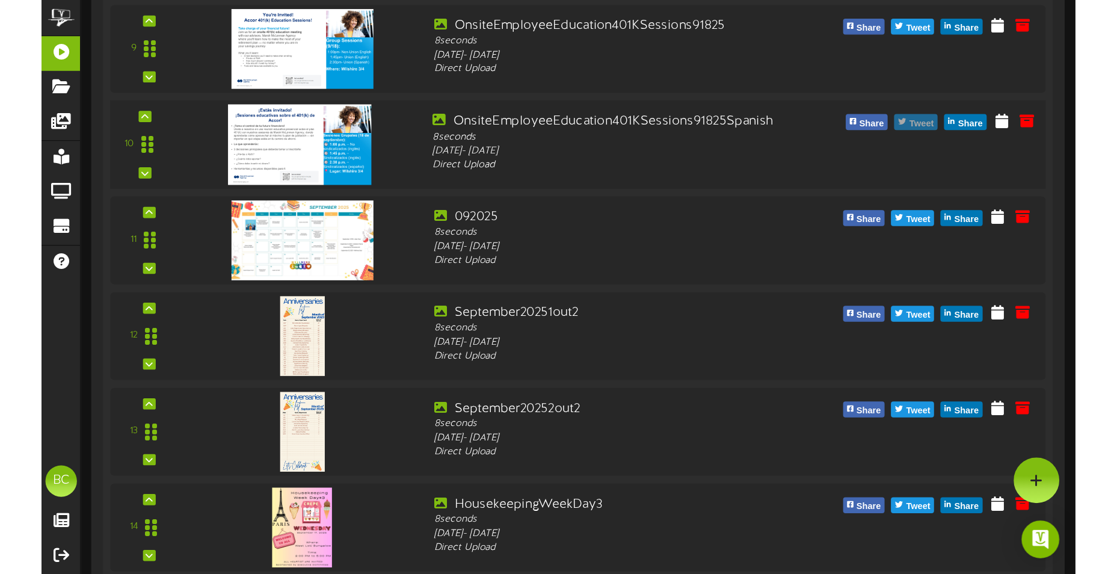
scroll to position [1322, 0]
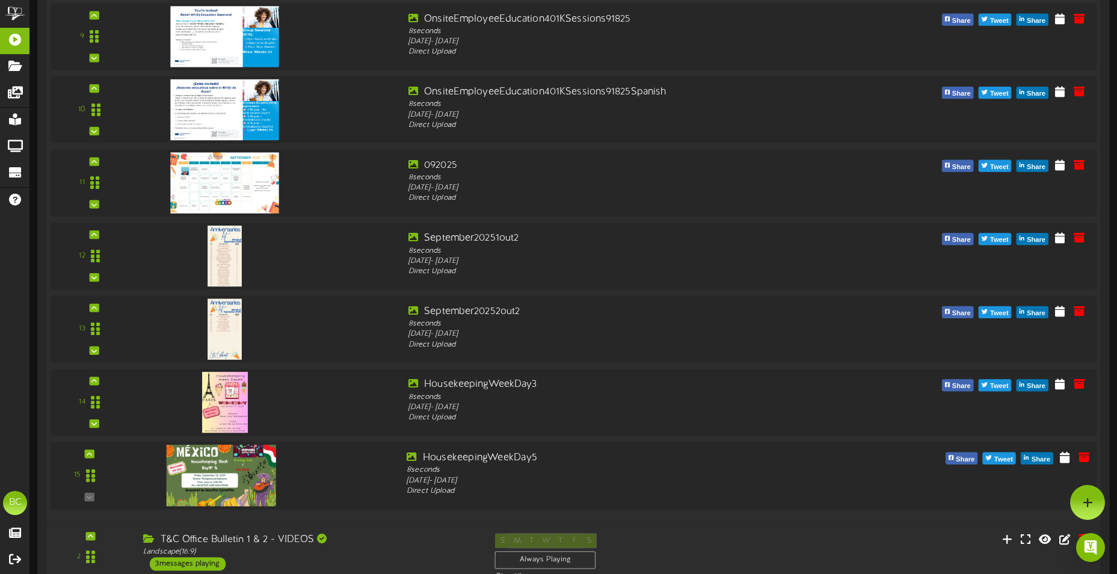
click at [248, 472] on img at bounding box center [221, 474] width 109 height 61
